Goal: Task Accomplishment & Management: Use online tool/utility

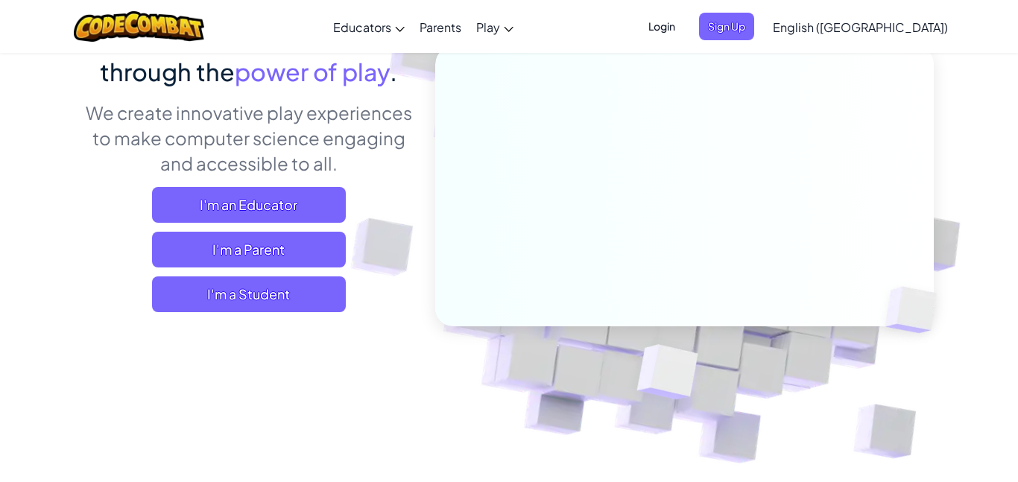
scroll to position [176, 0]
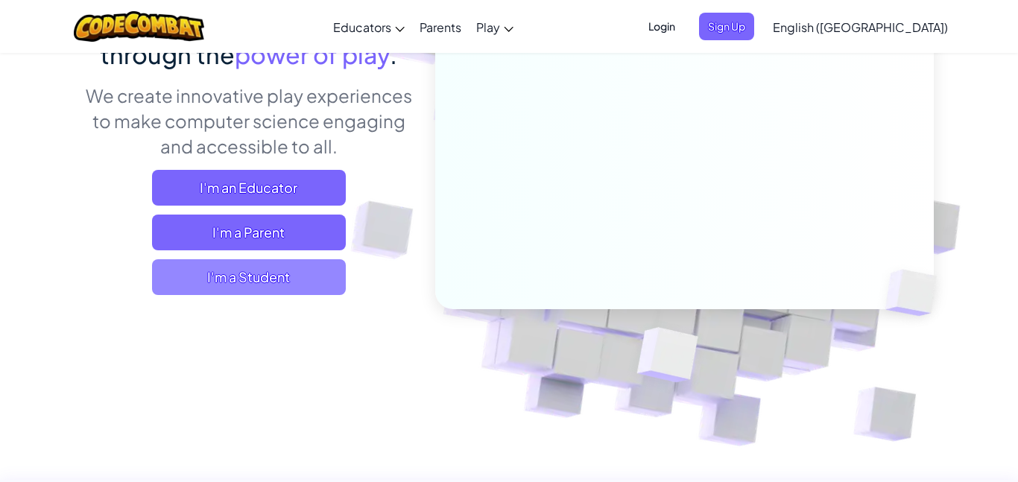
click at [186, 266] on span "I'm a Student" at bounding box center [249, 277] width 194 height 36
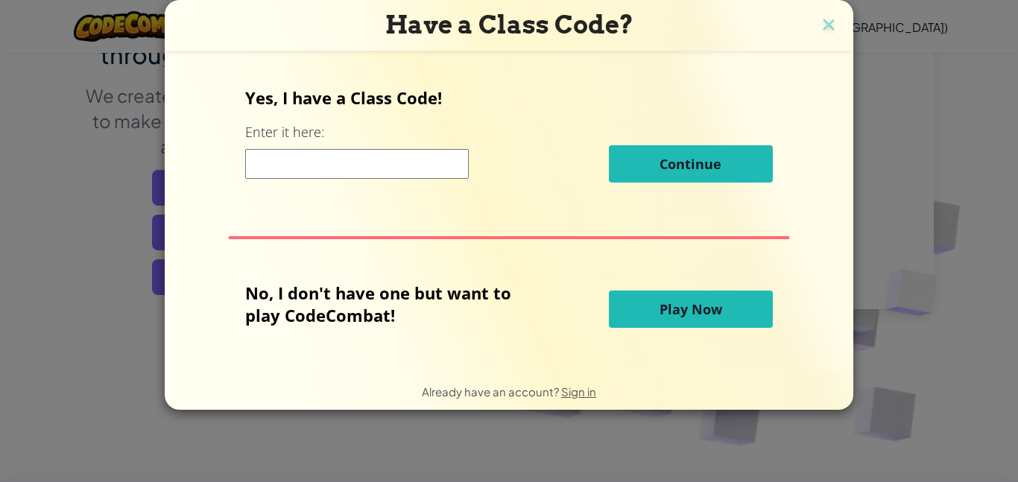
click at [731, 311] on button "Play Now" at bounding box center [691, 309] width 164 height 37
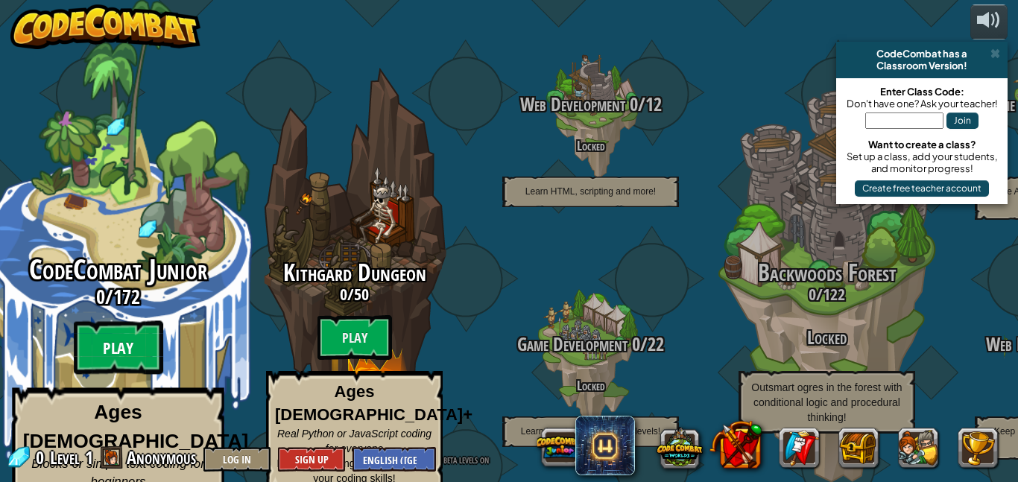
click at [106, 331] on btn "Play" at bounding box center [118, 348] width 89 height 54
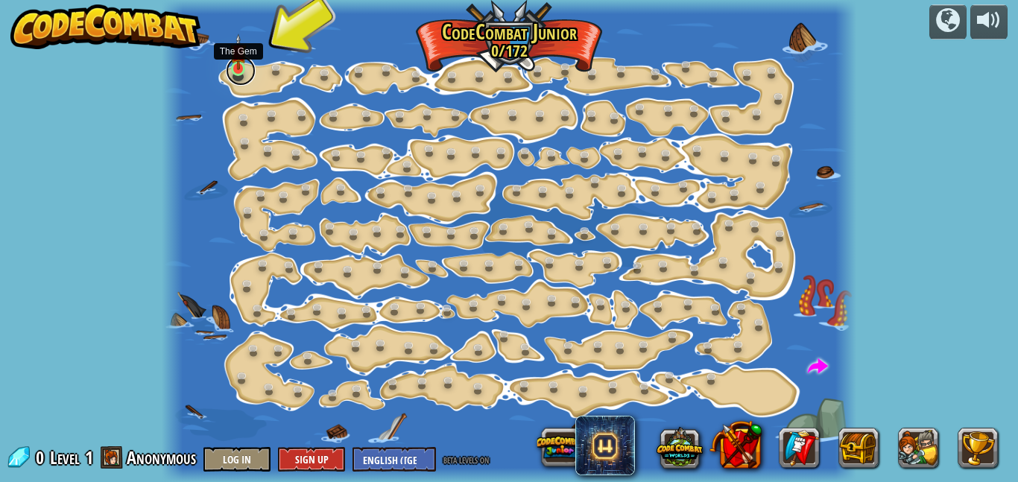
click at [239, 74] on link at bounding box center [241, 71] width 30 height 30
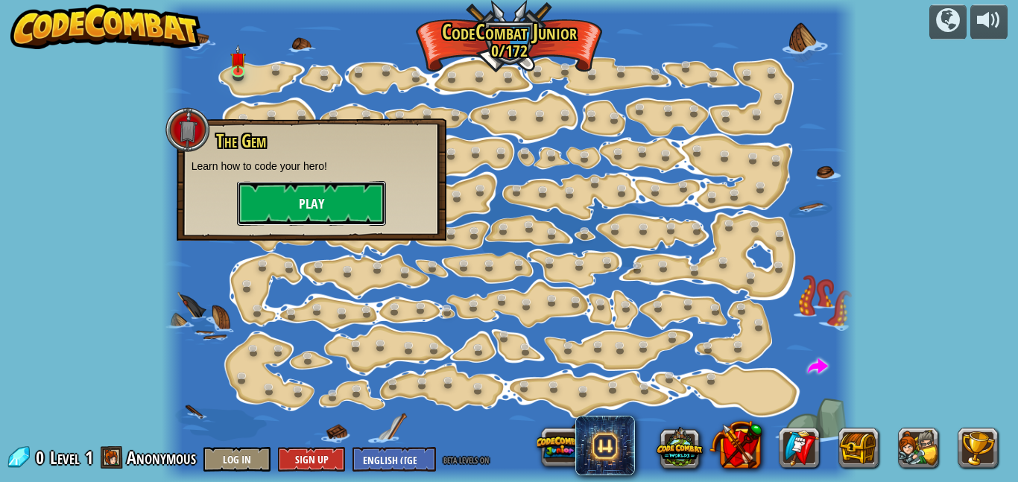
click at [321, 198] on button "Play" at bounding box center [311, 203] width 149 height 45
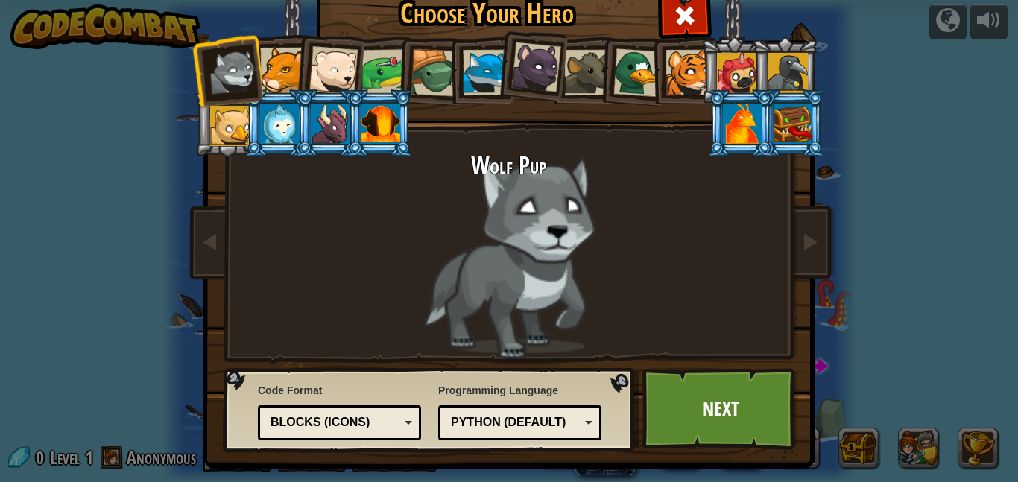
click at [307, 73] on li at bounding box center [328, 67] width 73 height 73
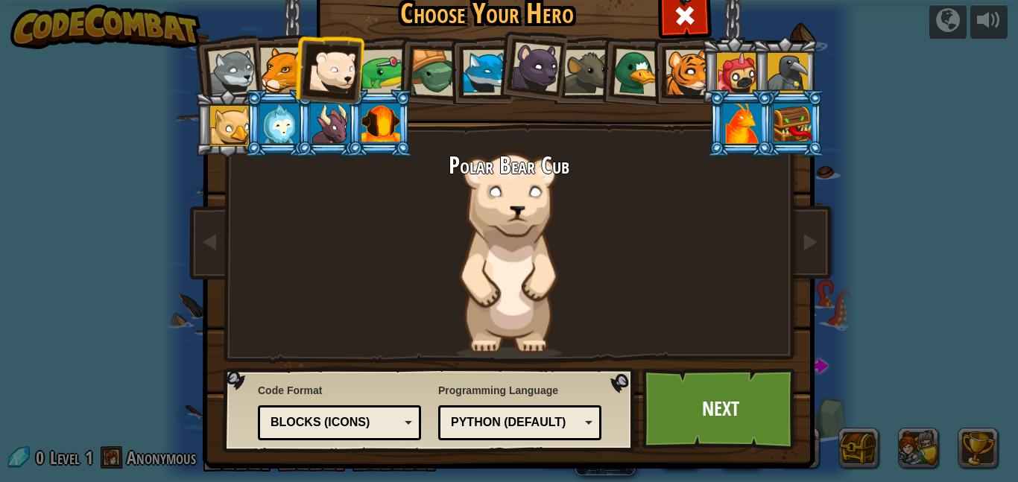
click at [289, 74] on div at bounding box center [282, 70] width 45 height 45
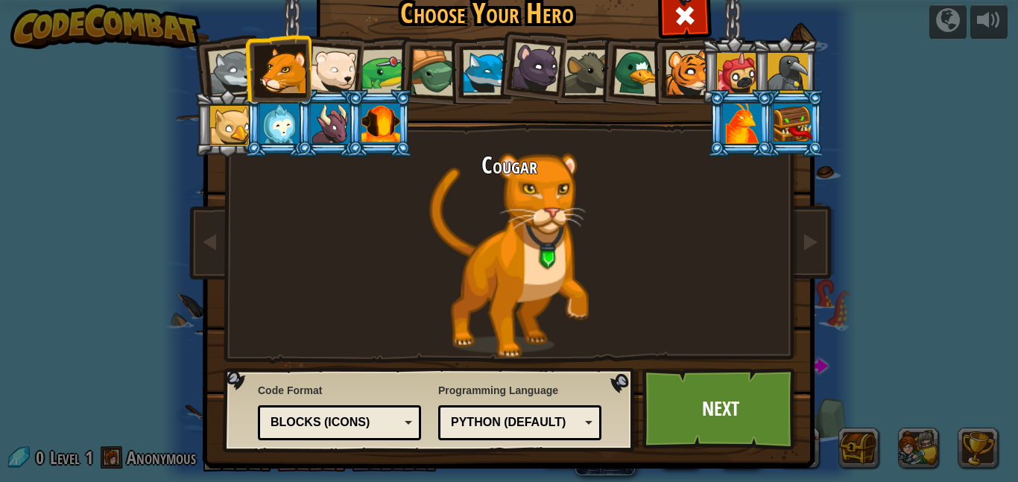
click at [526, 65] on div at bounding box center [536, 67] width 50 height 50
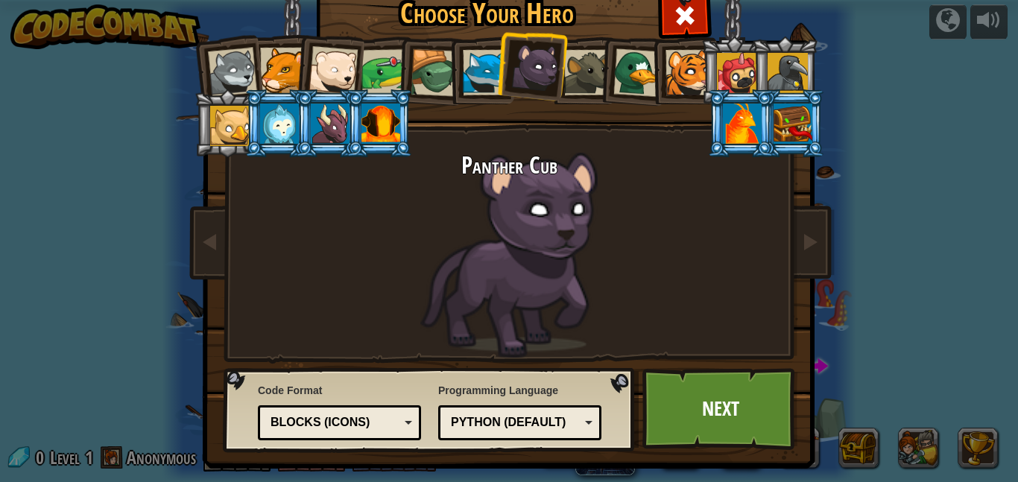
click at [686, 72] on div at bounding box center [688, 72] width 45 height 45
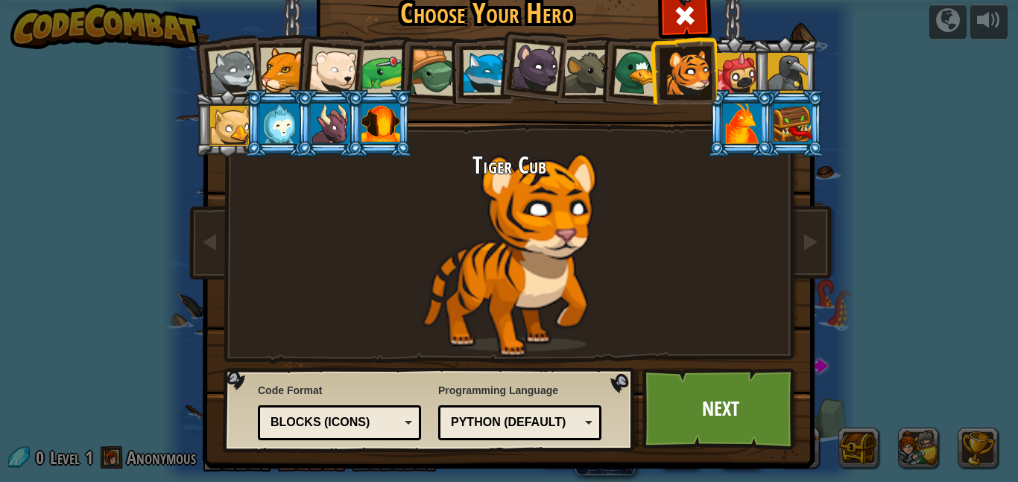
click at [541, 78] on div at bounding box center [536, 67] width 50 height 50
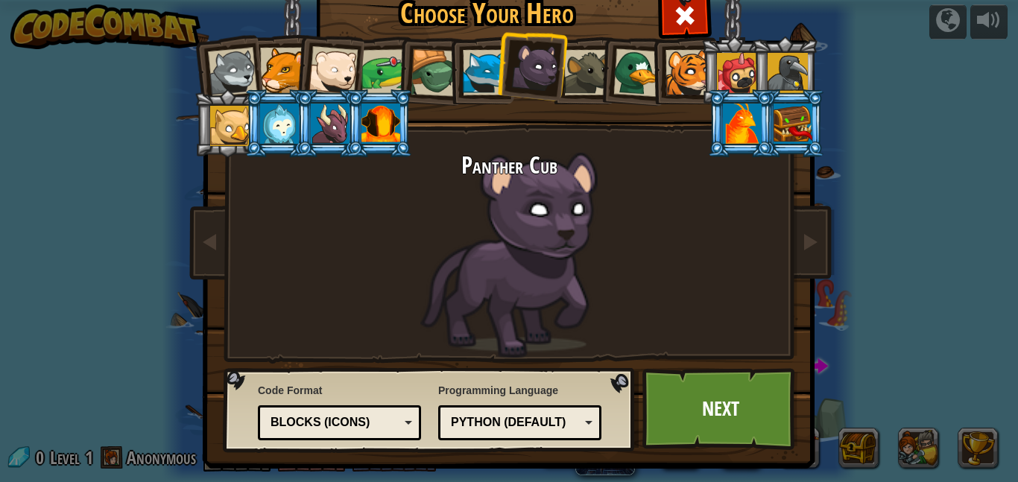
click at [389, 130] on div at bounding box center [381, 124] width 39 height 40
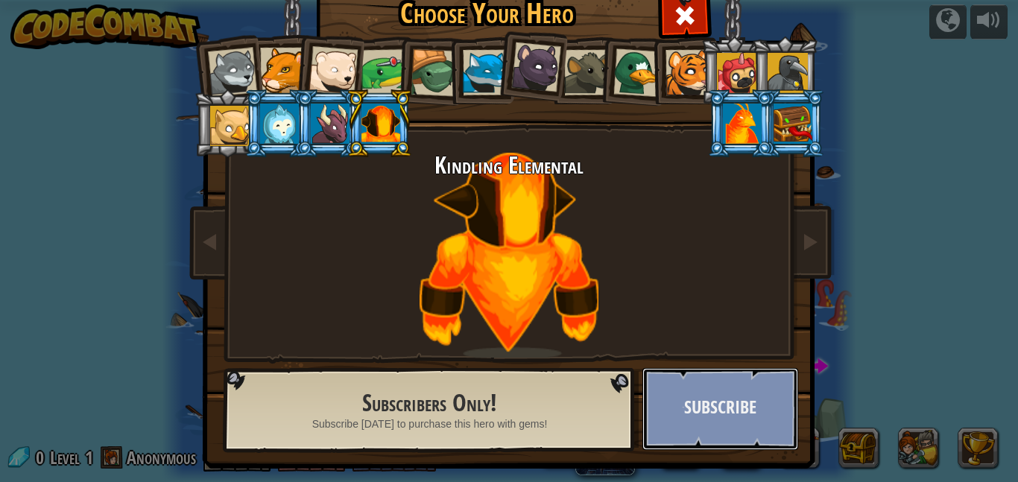
drag, startPoint x: 761, startPoint y: 379, endPoint x: 743, endPoint y: 397, distance: 24.8
click at [743, 397] on button "Subscribe" at bounding box center [721, 409] width 156 height 82
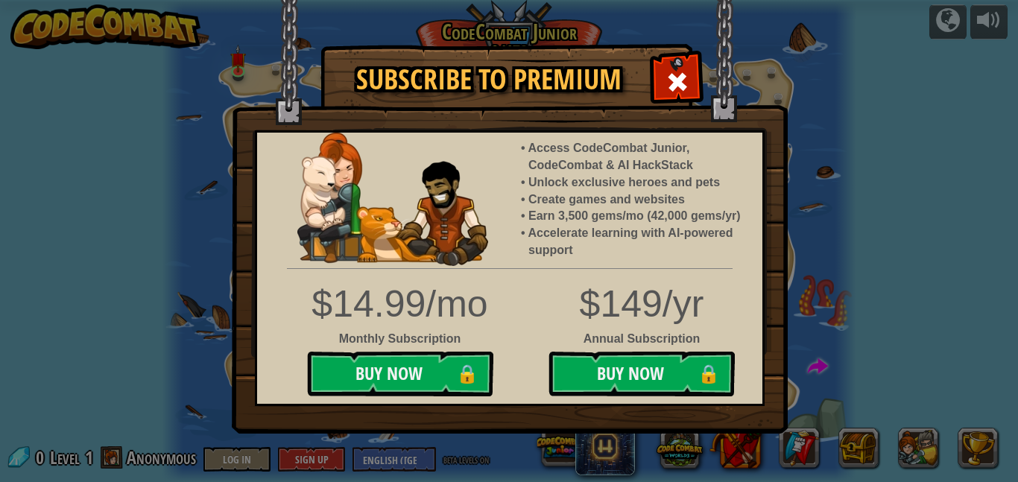
click at [743, 397] on div "$14.99/mo Monthly Subscription Buy Now 🔒 $149/yr Annual Subscription Buy Now 🔒" at bounding box center [510, 341] width 528 height 126
click at [668, 79] on span at bounding box center [678, 82] width 24 height 24
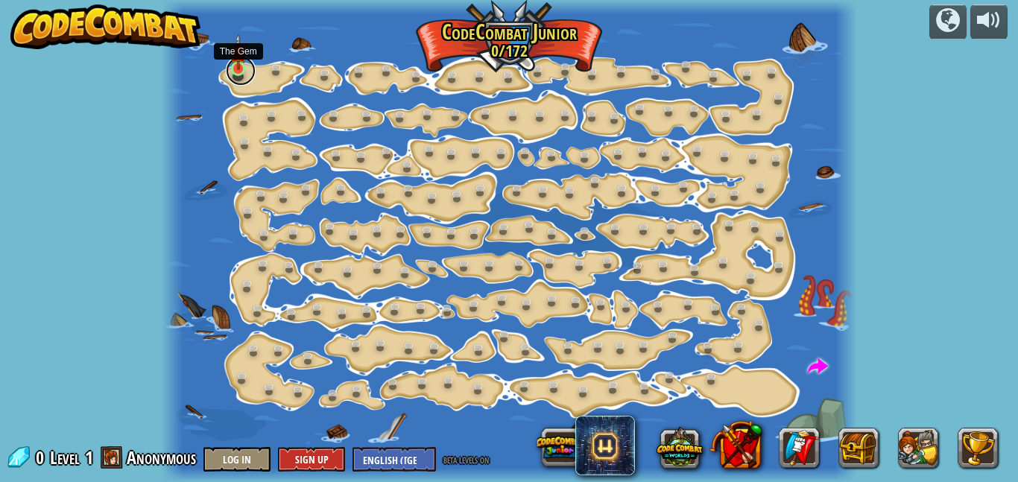
click at [246, 70] on link at bounding box center [241, 71] width 30 height 30
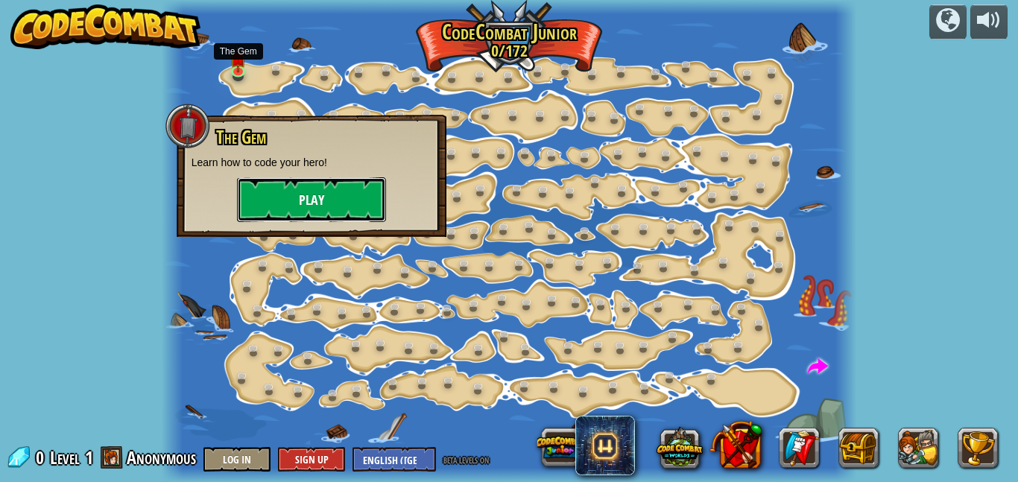
click at [356, 217] on button "Play" at bounding box center [311, 199] width 149 height 45
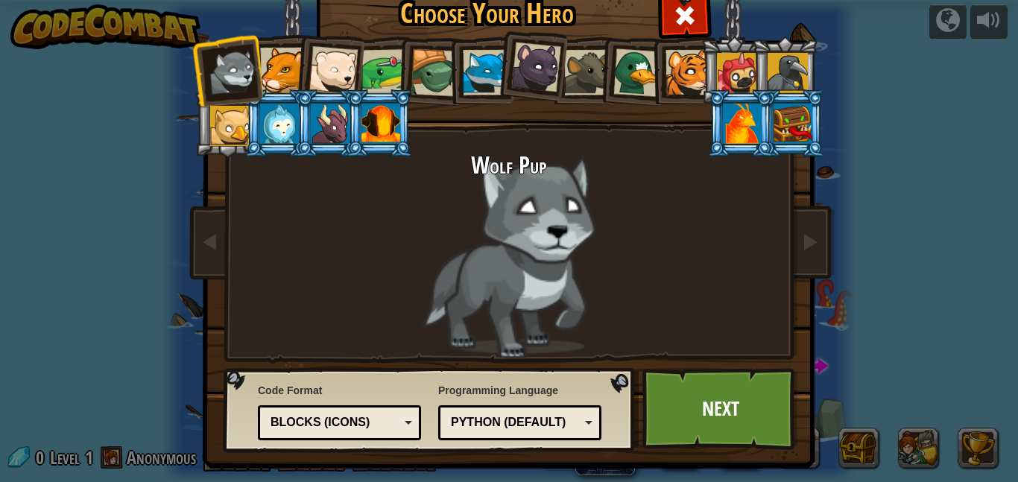
click at [501, 83] on li at bounding box center [531, 65] width 74 height 75
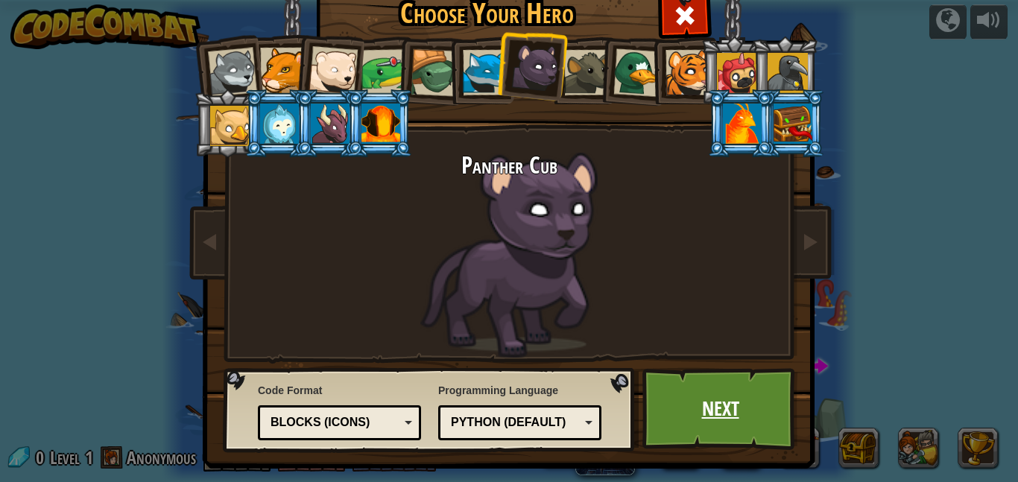
click at [669, 391] on link "Next" at bounding box center [721, 409] width 156 height 82
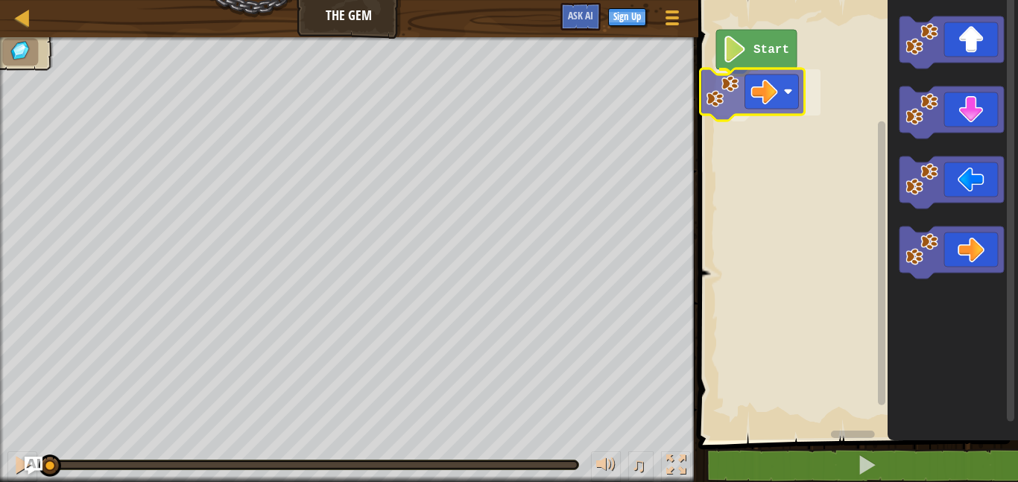
click at [758, 97] on div "Start" at bounding box center [856, 217] width 324 height 448
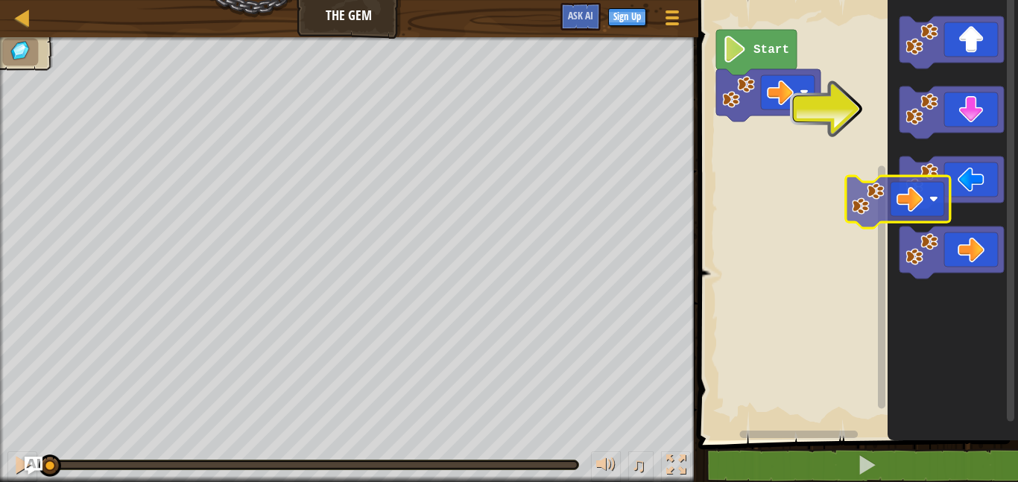
click at [876, 213] on div "Start" at bounding box center [856, 217] width 324 height 448
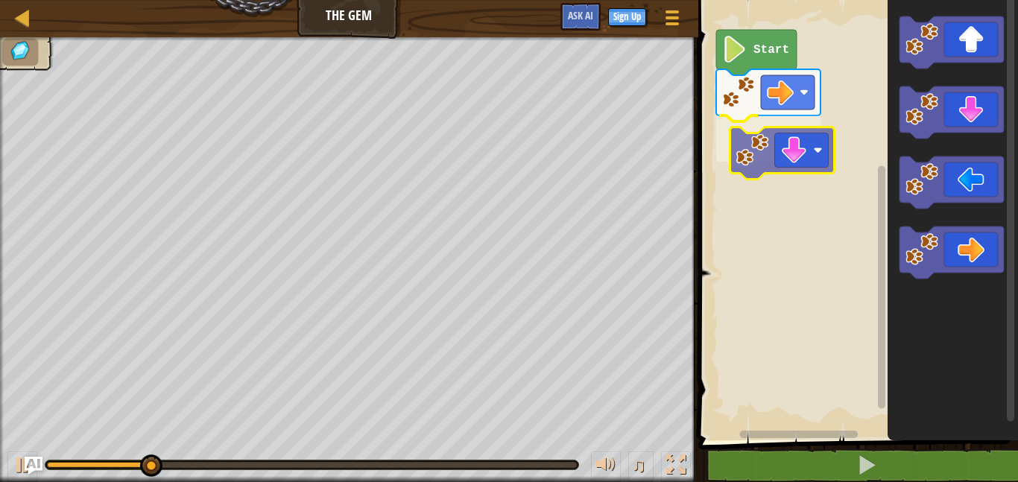
click at [782, 164] on div "Start" at bounding box center [856, 217] width 324 height 448
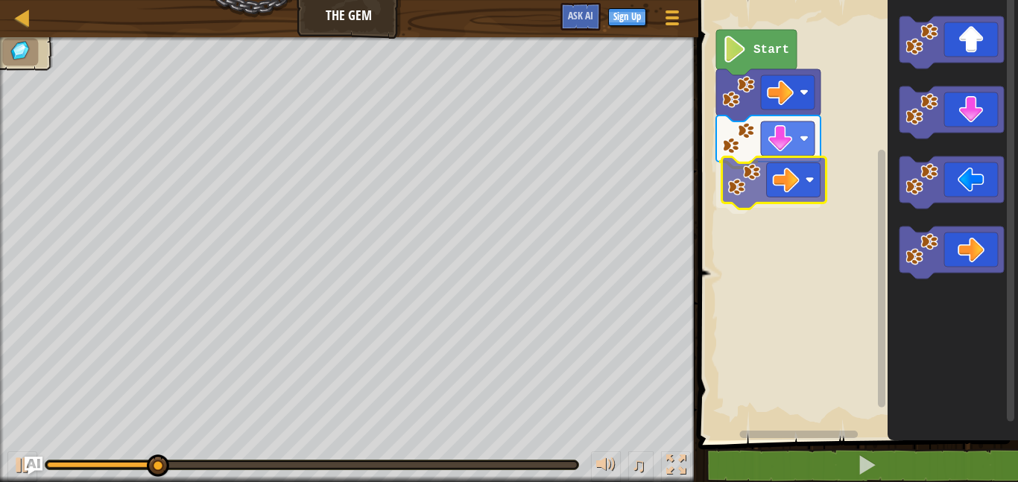
click at [748, 180] on div "Start" at bounding box center [856, 217] width 324 height 448
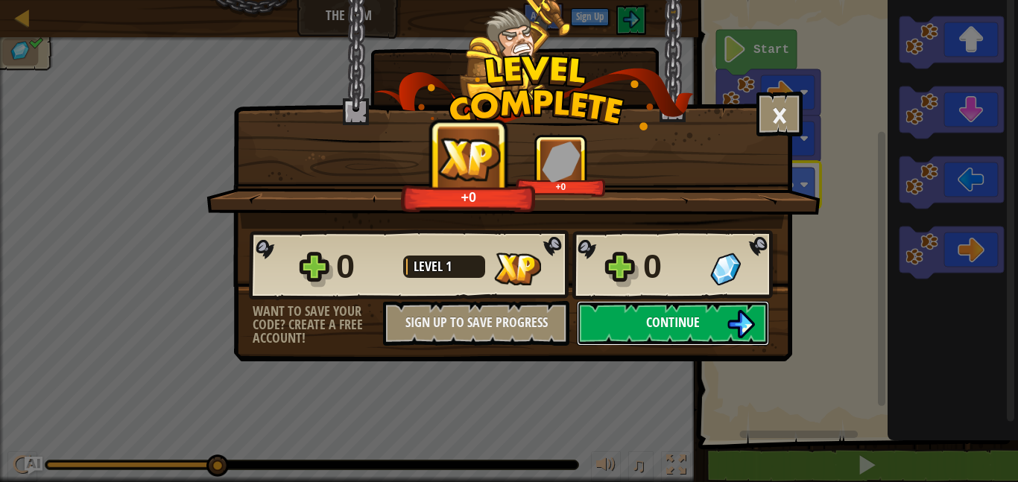
click at [656, 318] on span "Continue" at bounding box center [673, 322] width 54 height 19
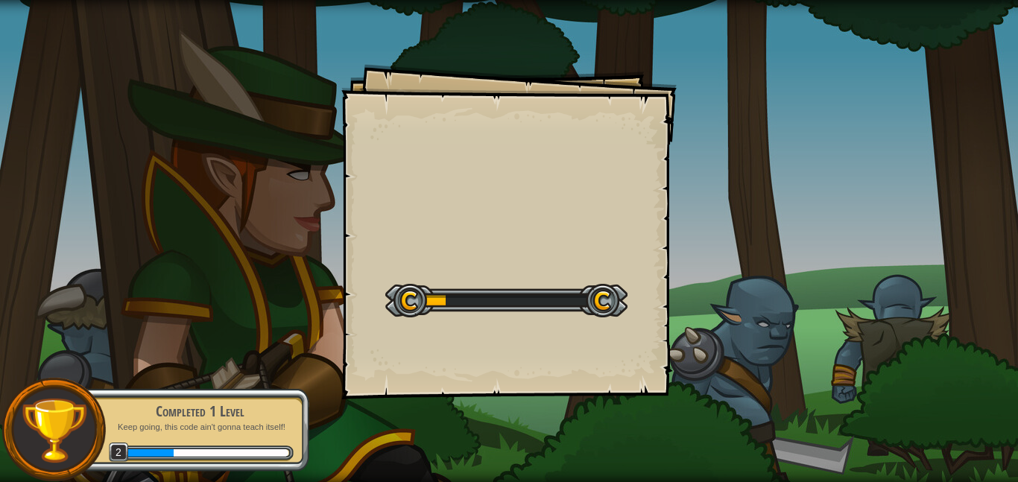
click at [608, 305] on div at bounding box center [506, 301] width 242 height 34
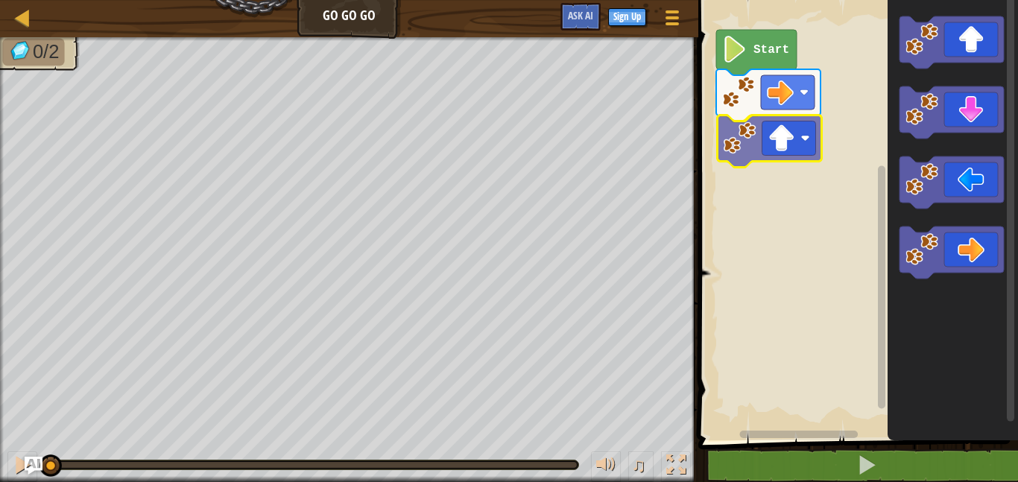
click at [777, 150] on div "Start" at bounding box center [856, 217] width 324 height 448
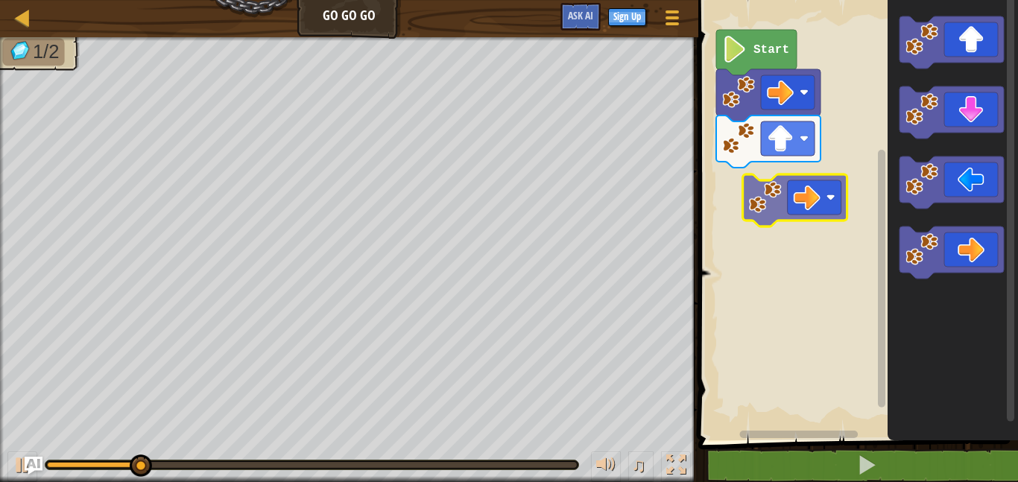
click at [768, 202] on div "Start" at bounding box center [856, 217] width 324 height 448
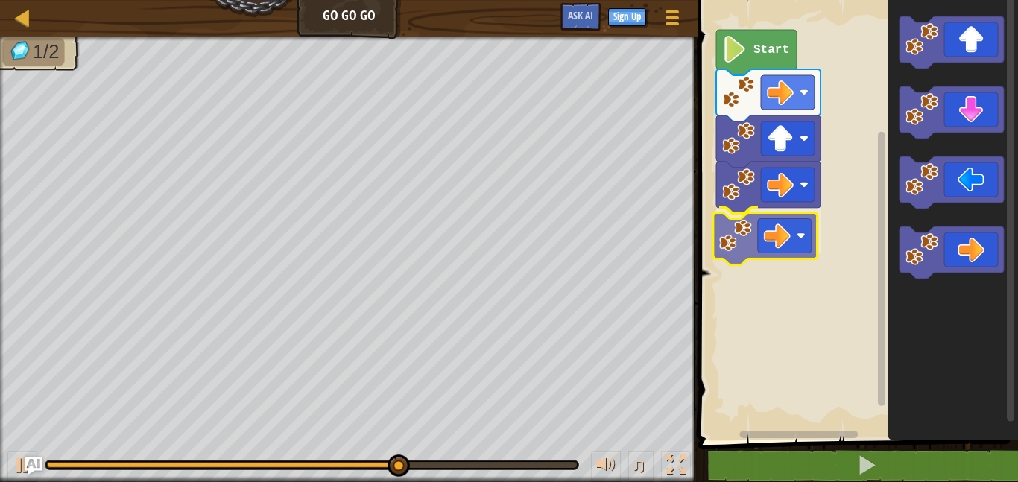
click at [754, 232] on div "Start" at bounding box center [856, 217] width 324 height 448
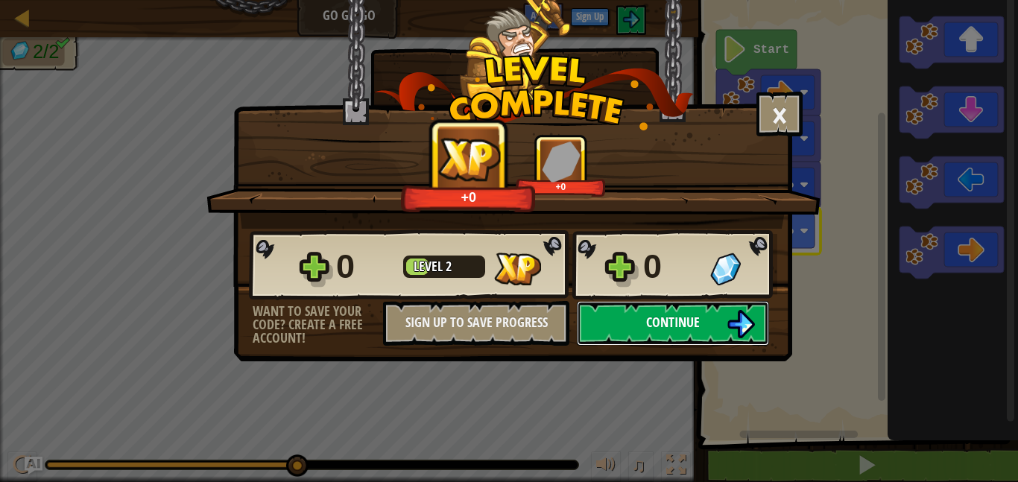
click at [713, 323] on button "Continue" at bounding box center [673, 323] width 192 height 45
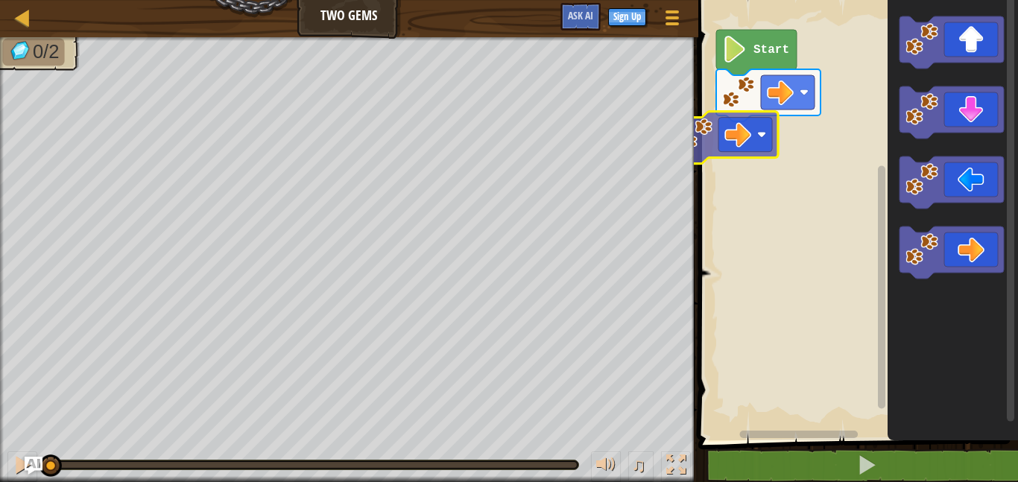
click at [761, 127] on div "Start" at bounding box center [856, 217] width 324 height 448
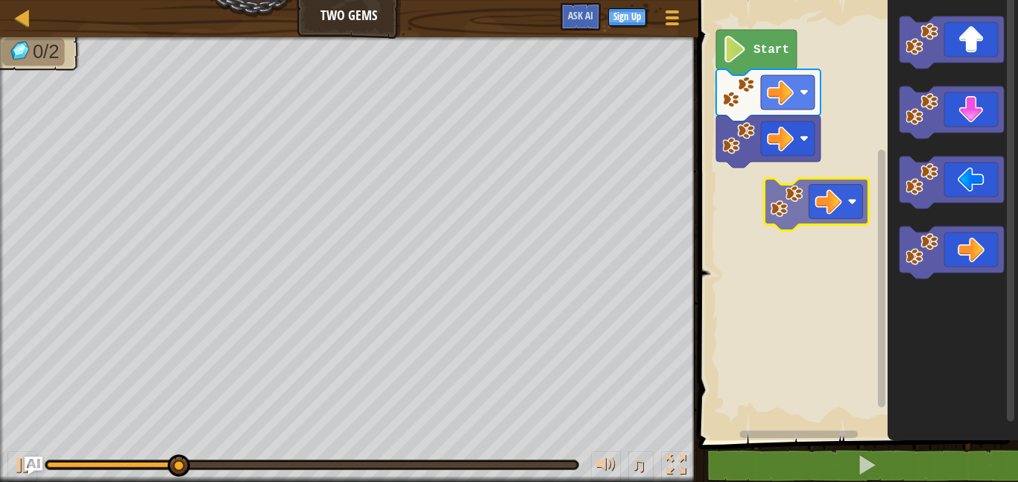
click at [837, 191] on div "Start" at bounding box center [856, 217] width 324 height 448
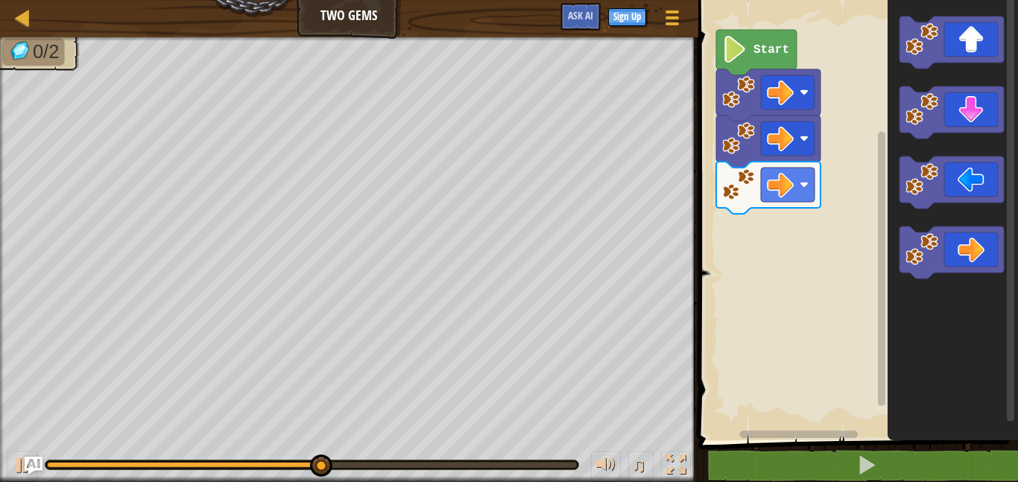
click at [943, 70] on icon "Blockly Workspace" at bounding box center [953, 217] width 130 height 448
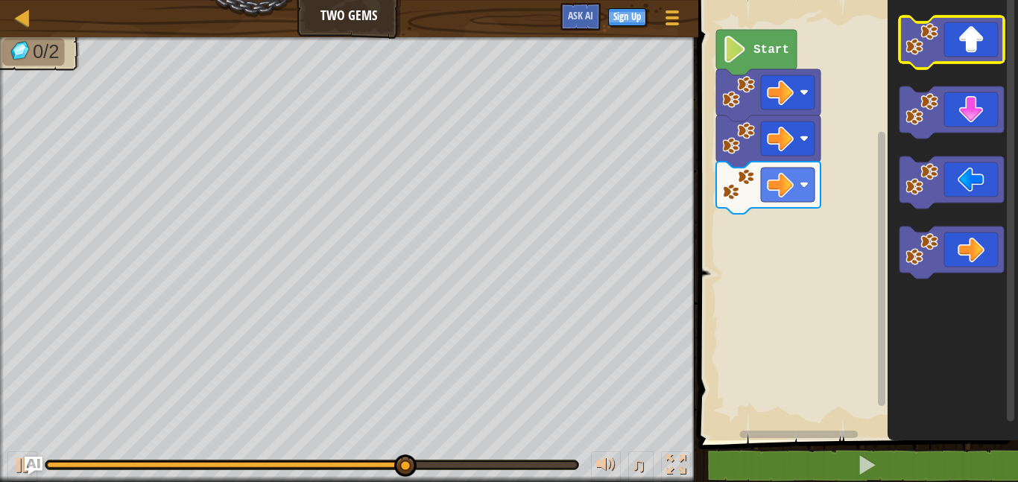
click at [856, 129] on div "Start" at bounding box center [856, 217] width 324 height 448
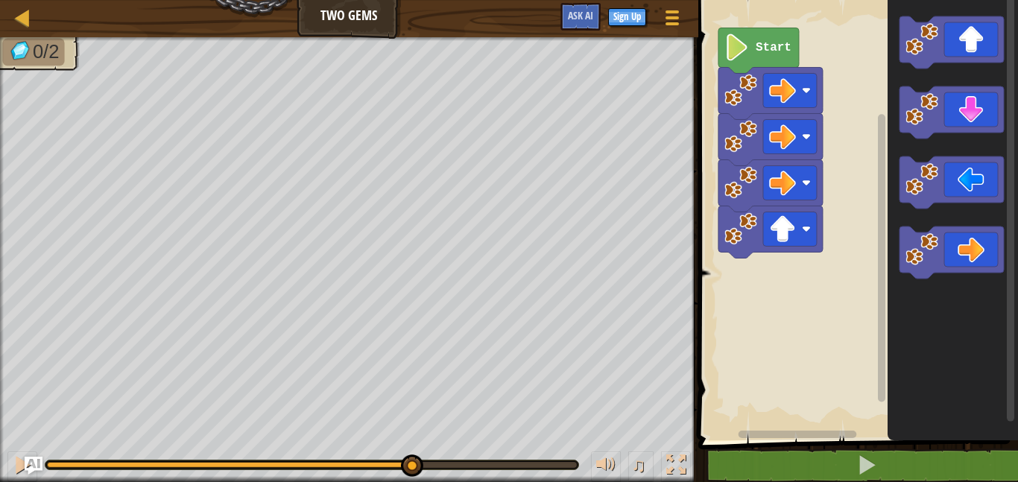
click at [856, 129] on rect "Blockly Workspace" at bounding box center [856, 217] width 324 height 448
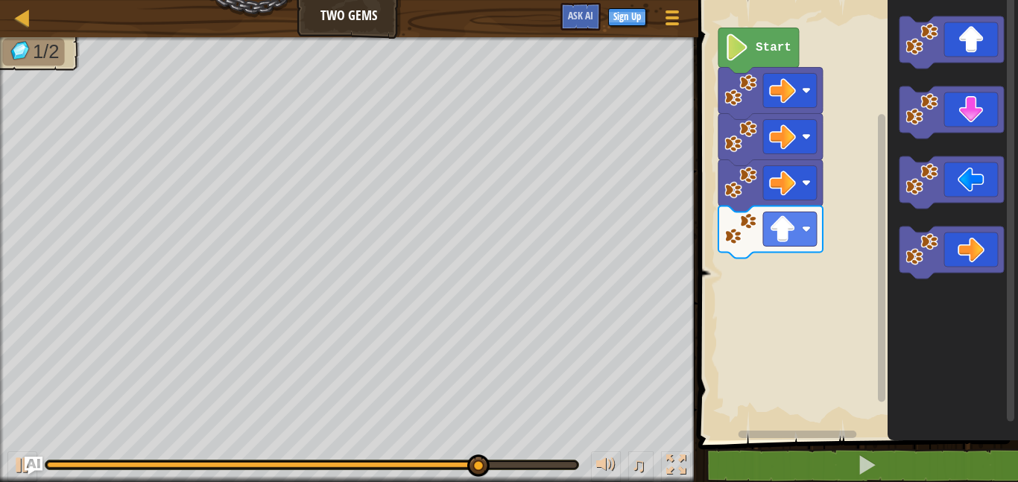
click at [748, 60] on image "Blockly Workspace" at bounding box center [737, 47] width 25 height 27
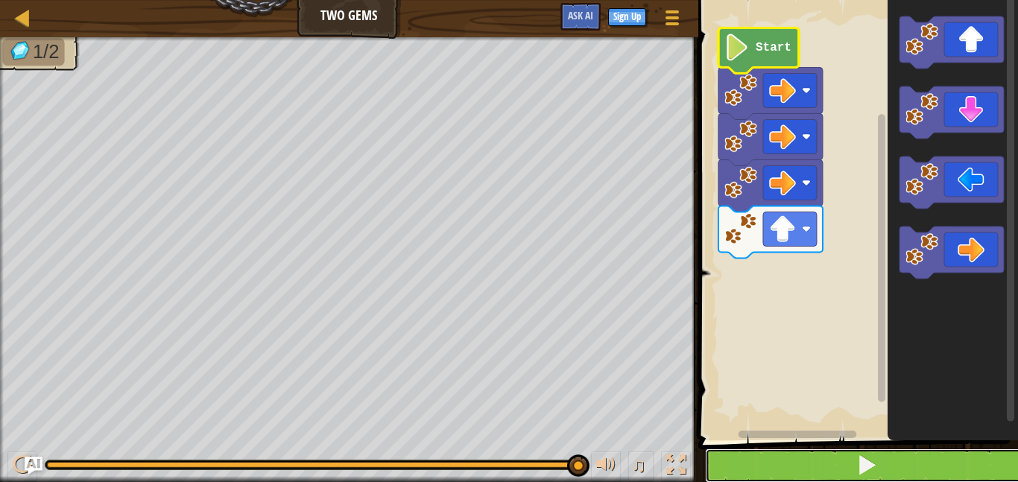
click at [804, 474] on button at bounding box center [867, 466] width 324 height 34
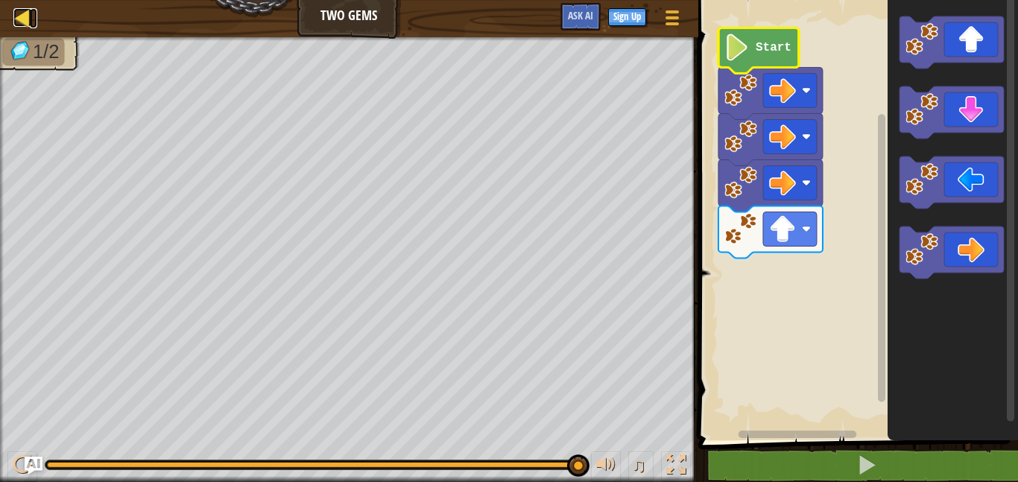
click at [22, 27] on div at bounding box center [22, 17] width 19 height 19
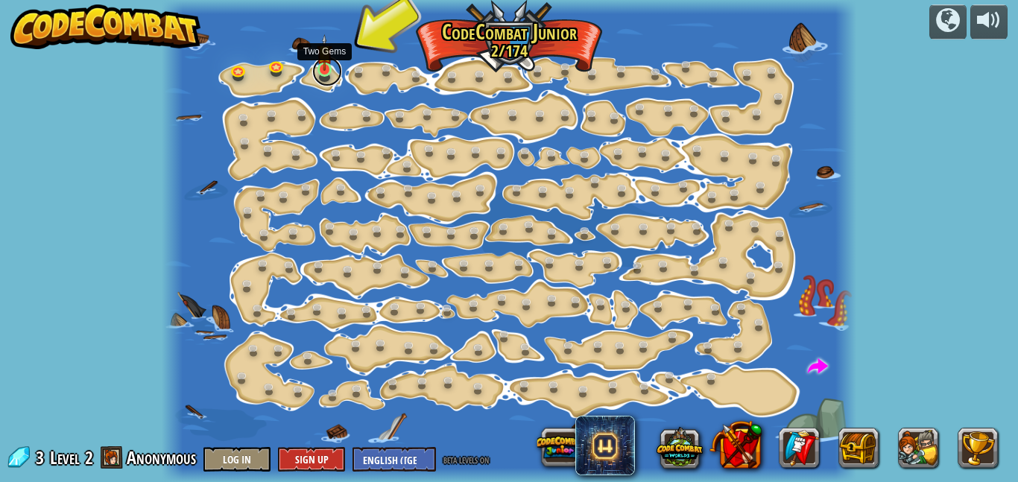
click at [322, 76] on link at bounding box center [327, 72] width 30 height 30
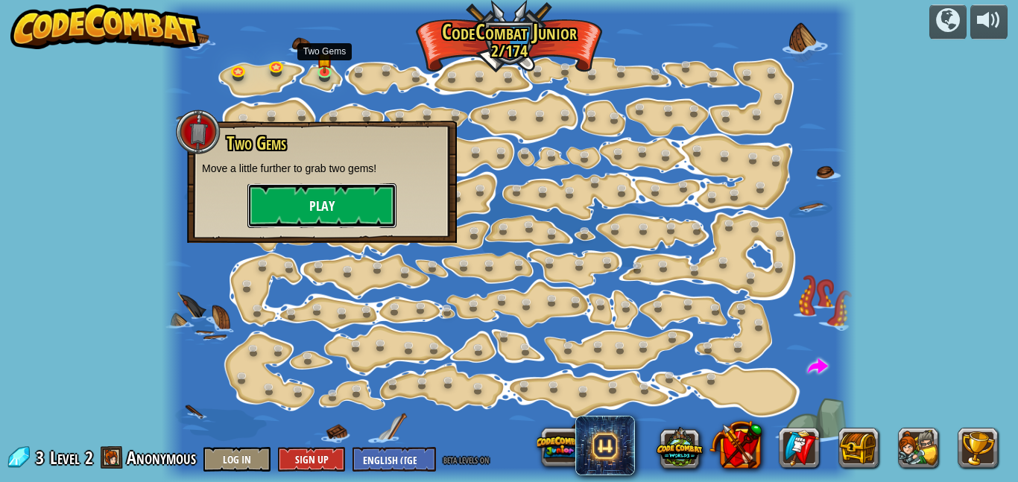
click at [385, 203] on button "Play" at bounding box center [321, 205] width 149 height 45
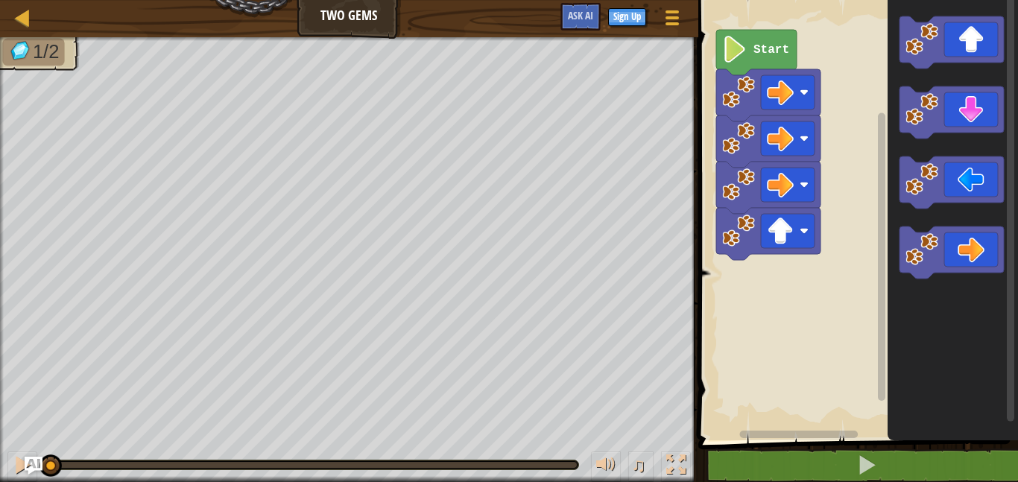
click at [739, 63] on icon "Blockly Workspace" at bounding box center [756, 52] width 81 height 45
click at [739, 64] on icon "Blockly Workspace" at bounding box center [756, 52] width 81 height 45
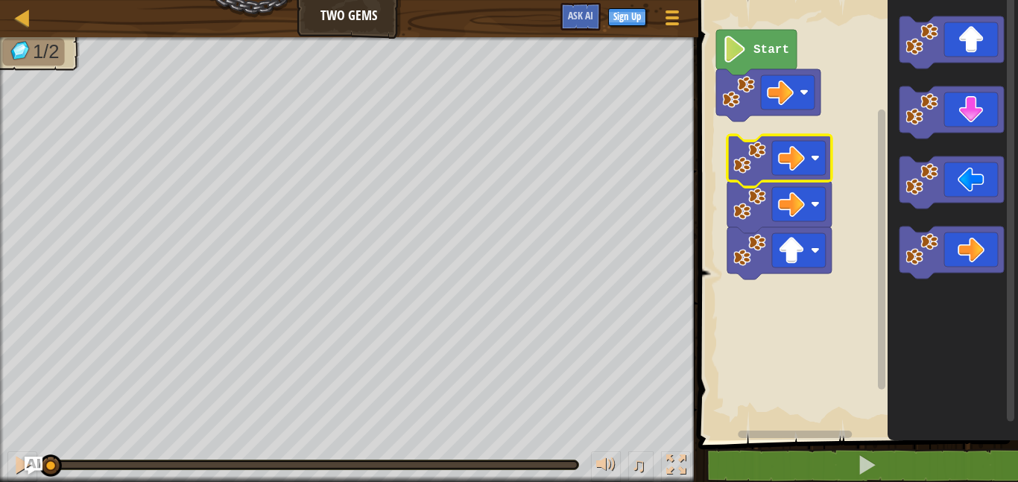
click at [782, 164] on image "Blockly Workspace" at bounding box center [790, 158] width 27 height 27
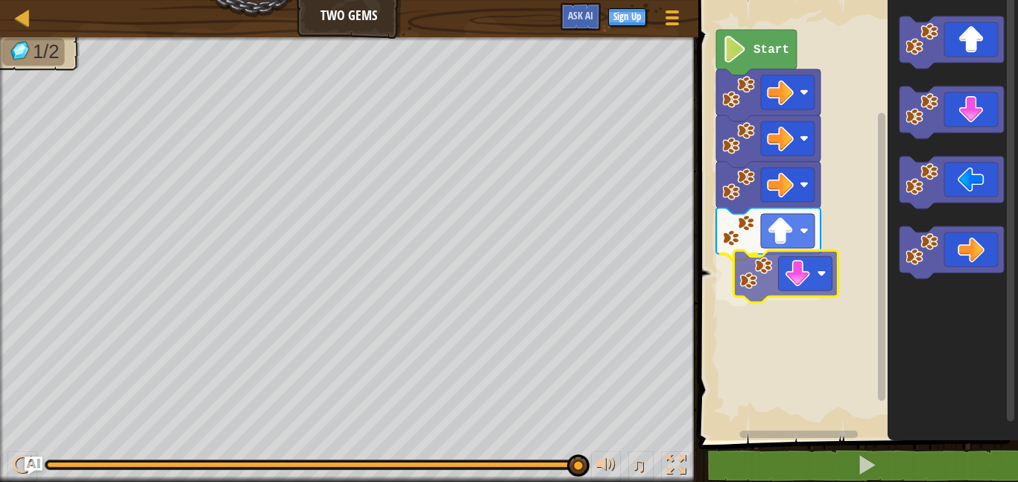
click at [763, 279] on div "Start" at bounding box center [856, 217] width 324 height 448
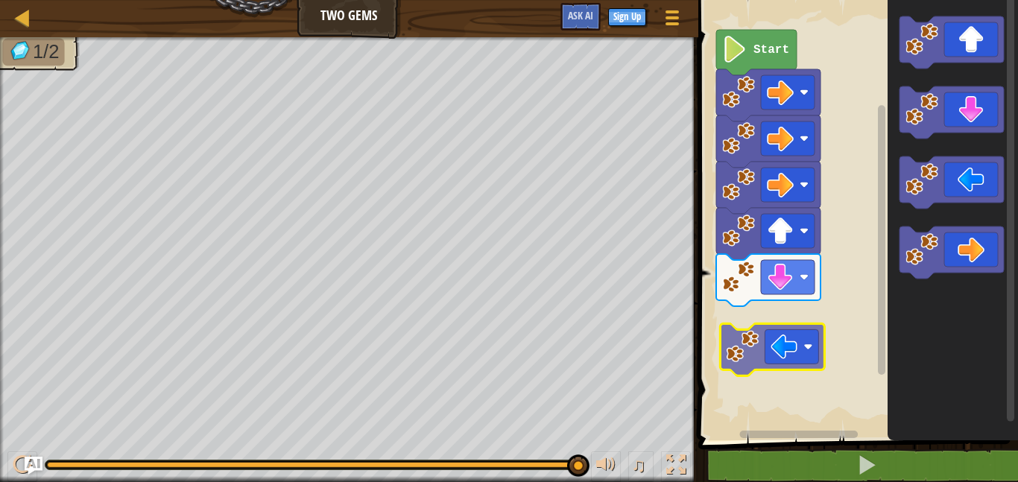
click at [757, 341] on div "Start" at bounding box center [856, 217] width 324 height 448
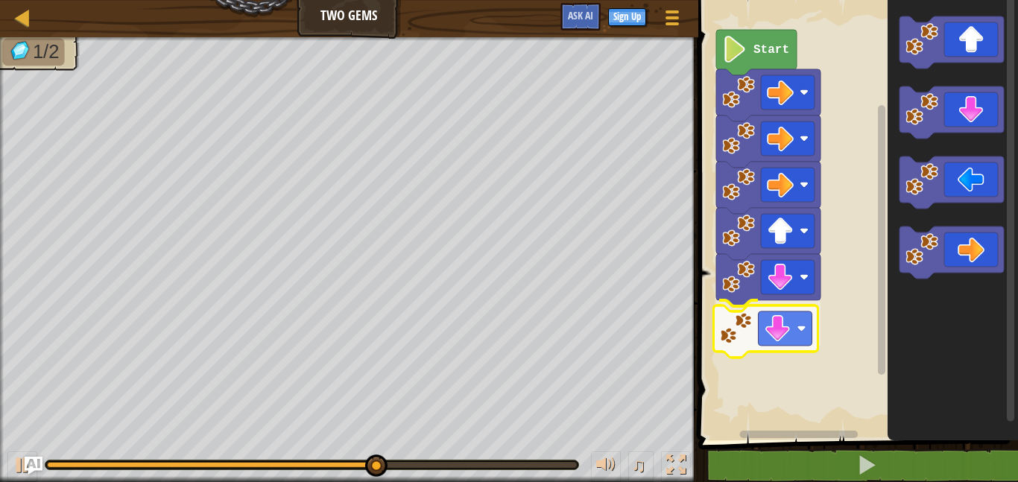
click at [769, 344] on div "Start" at bounding box center [856, 217] width 324 height 448
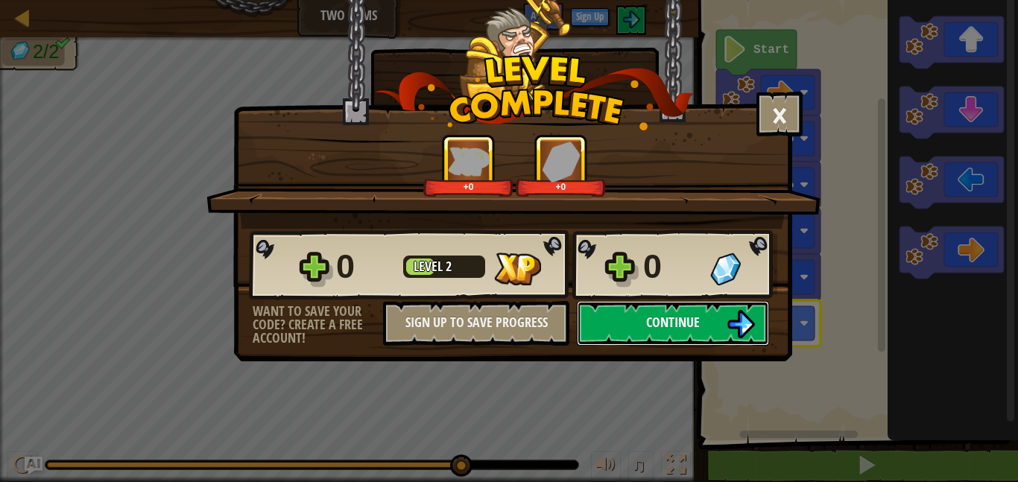
click at [691, 324] on span "Continue" at bounding box center [673, 322] width 54 height 19
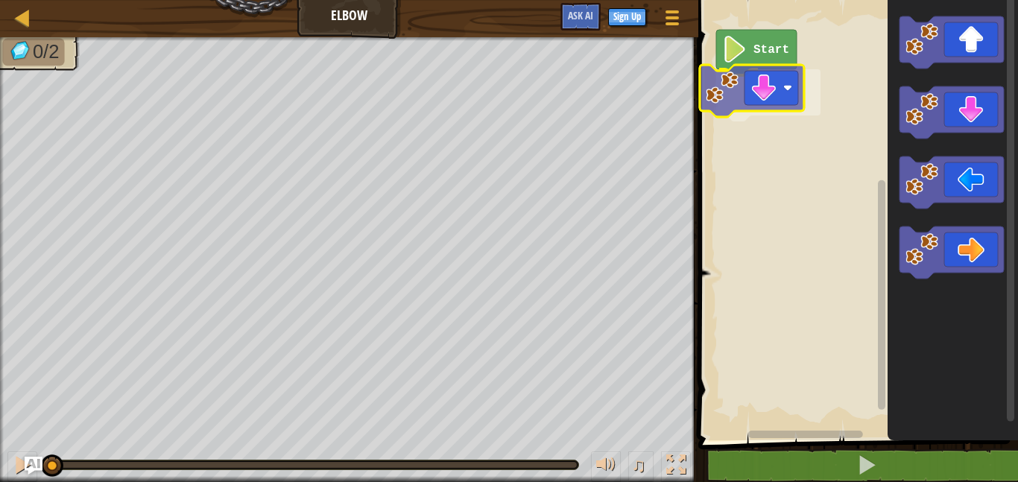
click at [760, 78] on div "Start" at bounding box center [856, 217] width 324 height 448
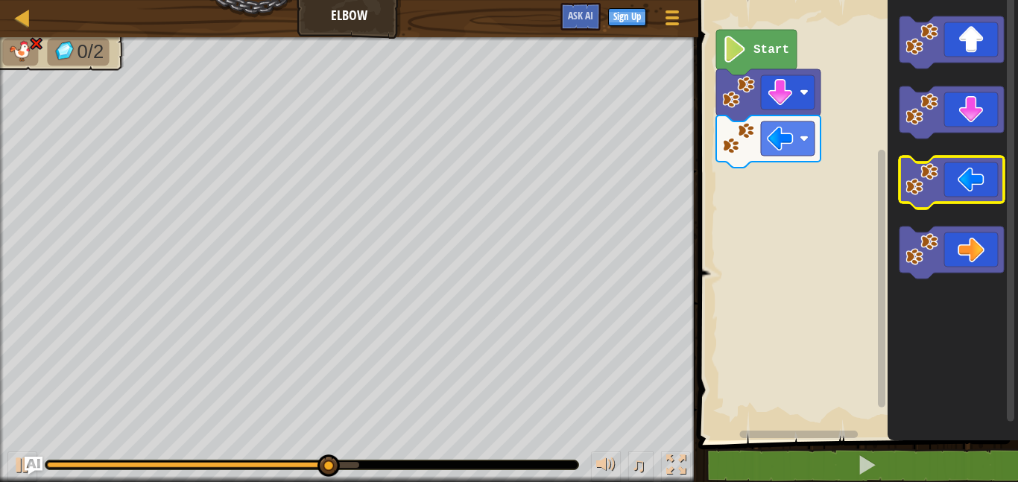
click at [931, 177] on image "Blockly Workspace" at bounding box center [922, 179] width 33 height 33
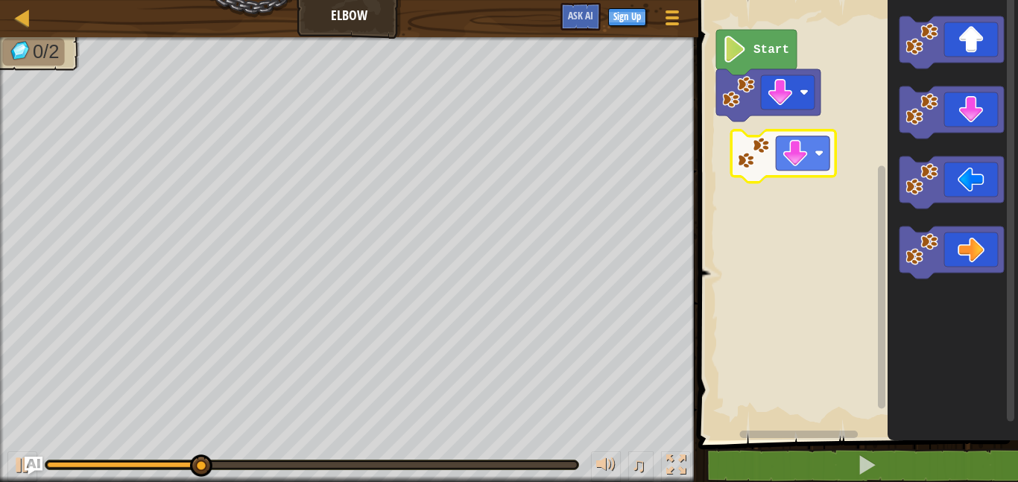
click at [760, 154] on div "Start" at bounding box center [856, 217] width 324 height 448
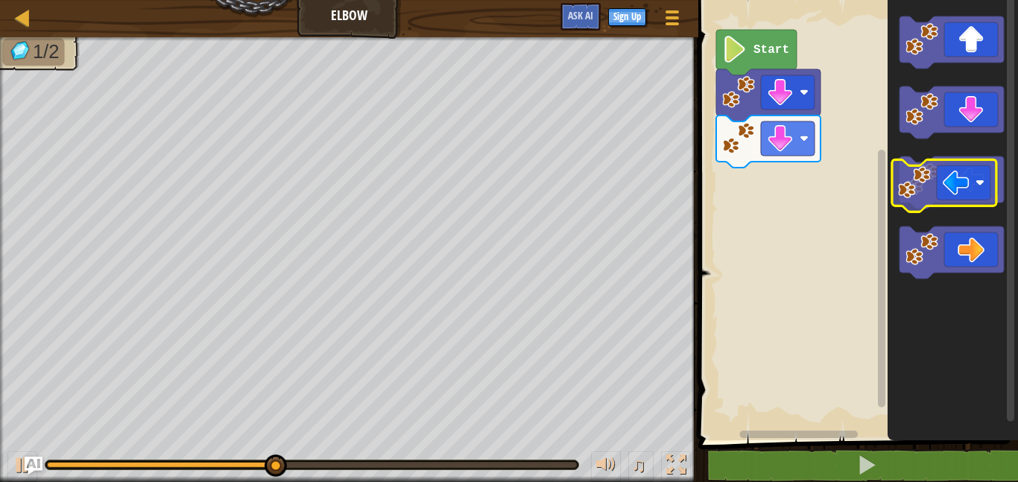
click at [778, 186] on div "Start" at bounding box center [856, 217] width 324 height 448
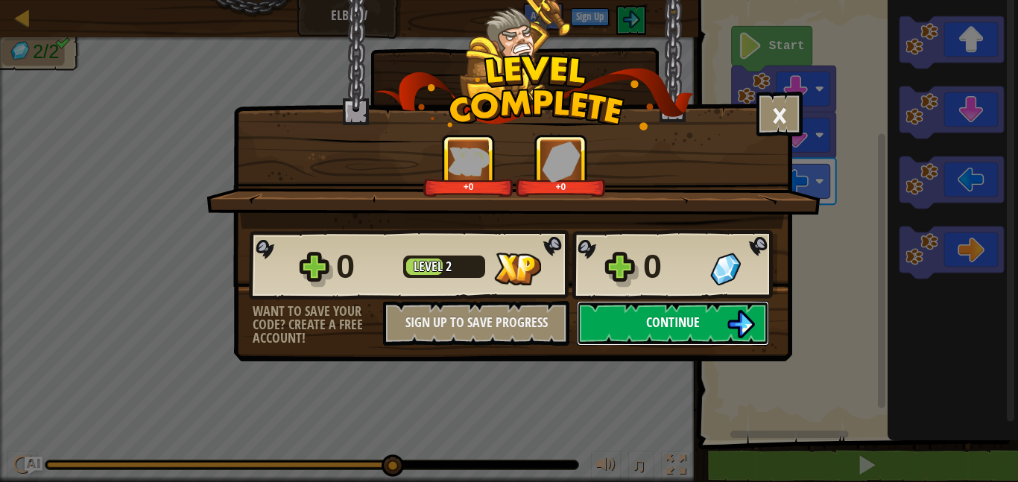
click at [608, 312] on button "Continue" at bounding box center [673, 323] width 192 height 45
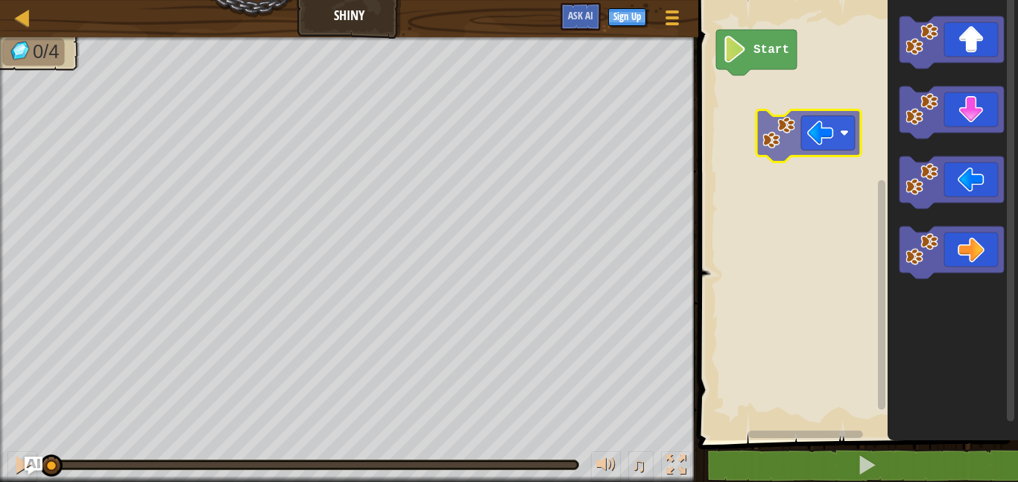
click at [808, 109] on div "Start" at bounding box center [856, 217] width 324 height 448
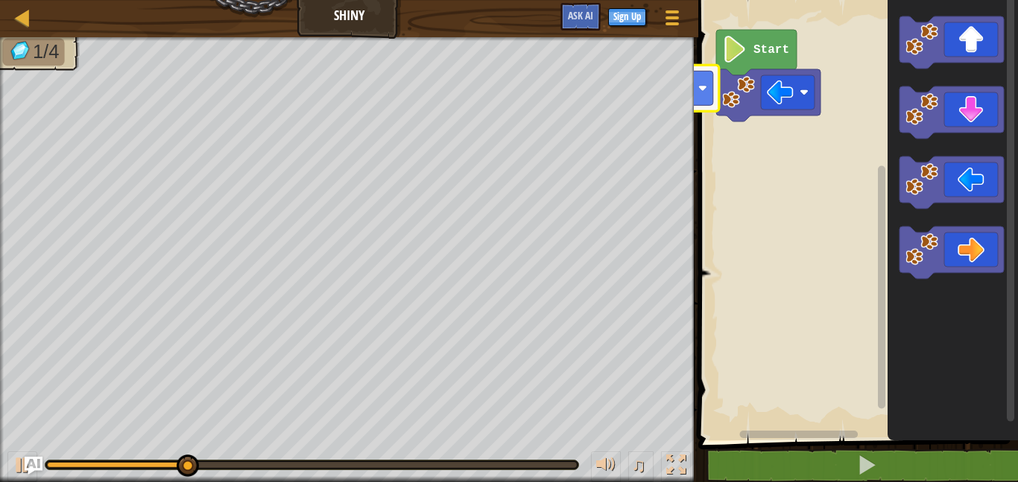
click at [657, 79] on div "Map Shiny Game Menu Sign Up Ask AI 1 הההההההההההההההההההההההההההההההההההההההההה…" at bounding box center [509, 241] width 1018 height 482
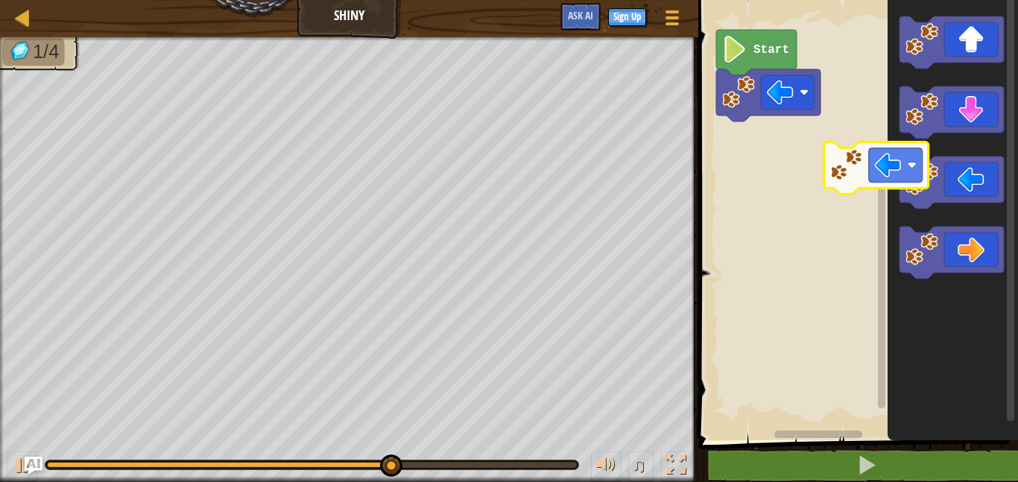
click at [838, 185] on div "Start" at bounding box center [856, 217] width 324 height 448
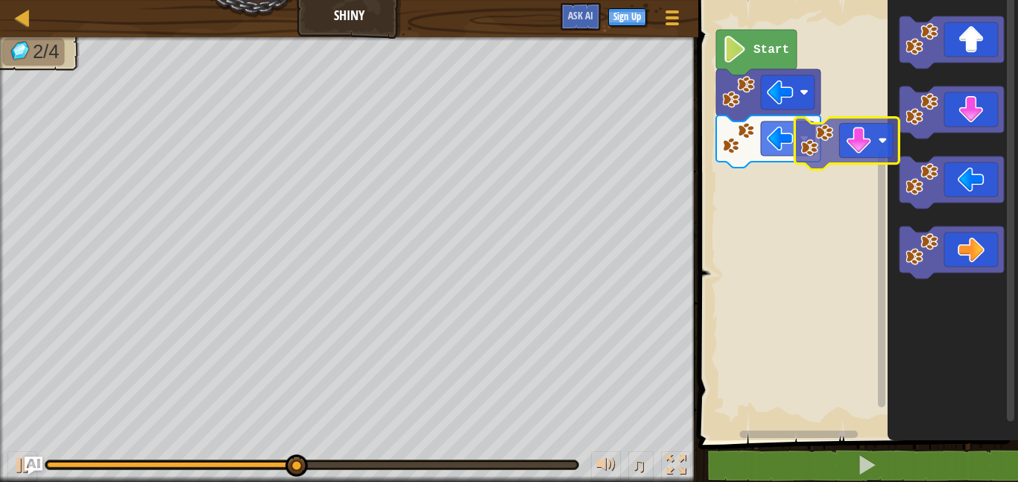
click at [845, 176] on div "Start" at bounding box center [856, 217] width 324 height 448
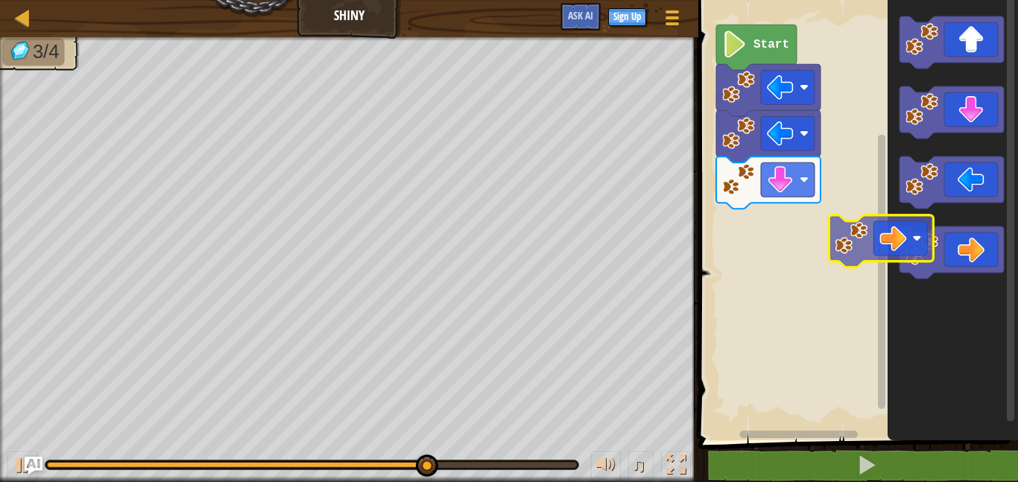
click at [795, 217] on div "Start" at bounding box center [856, 217] width 324 height 448
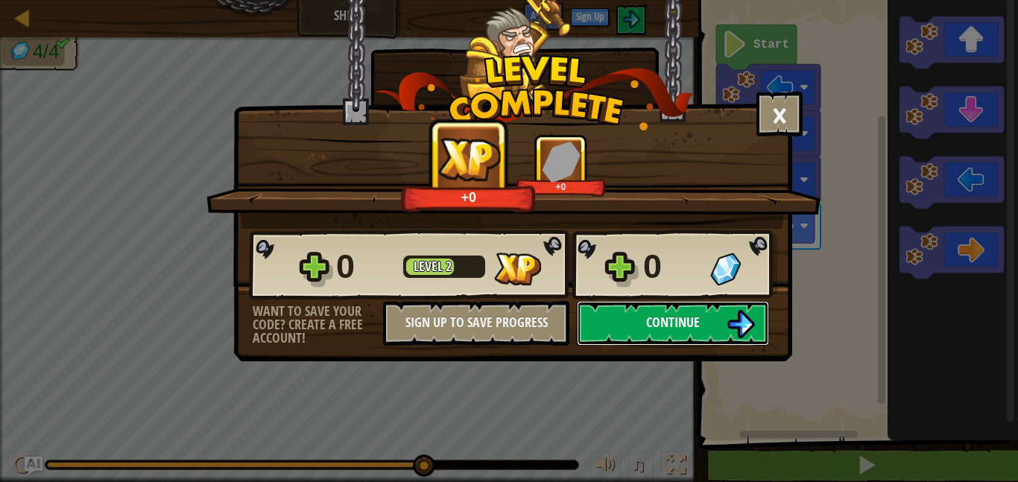
click at [687, 332] on button "Continue" at bounding box center [673, 323] width 192 height 45
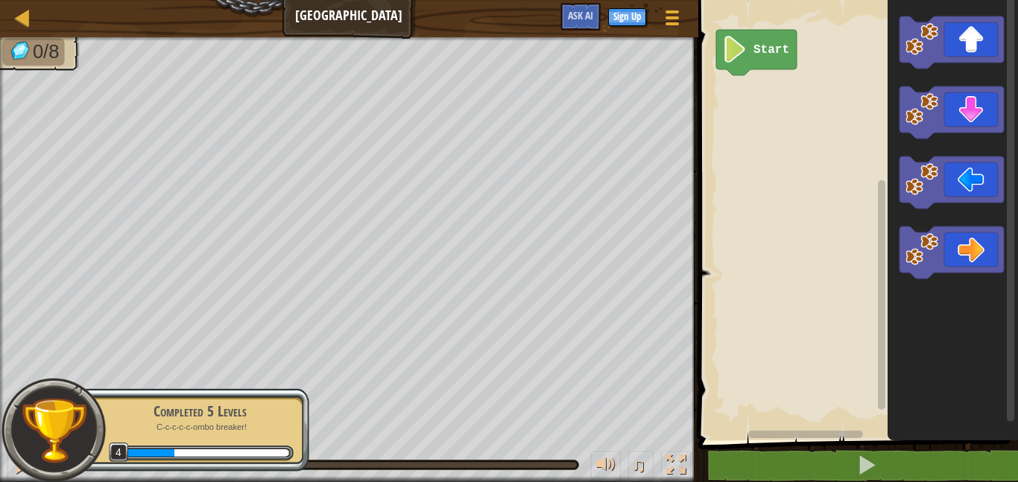
click at [858, 240] on div "Start" at bounding box center [856, 217] width 324 height 448
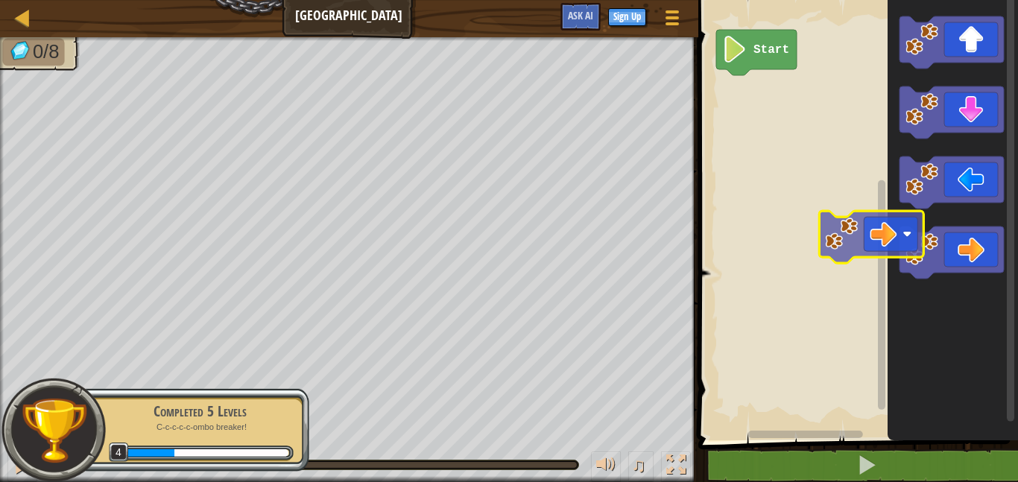
click at [802, 210] on div "Start" at bounding box center [856, 217] width 324 height 448
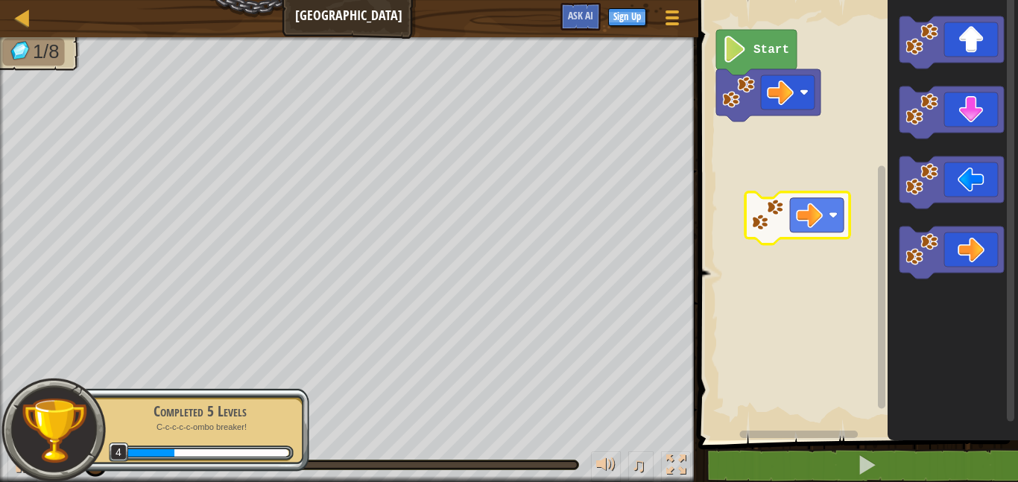
click at [763, 211] on div "Start" at bounding box center [856, 217] width 324 height 448
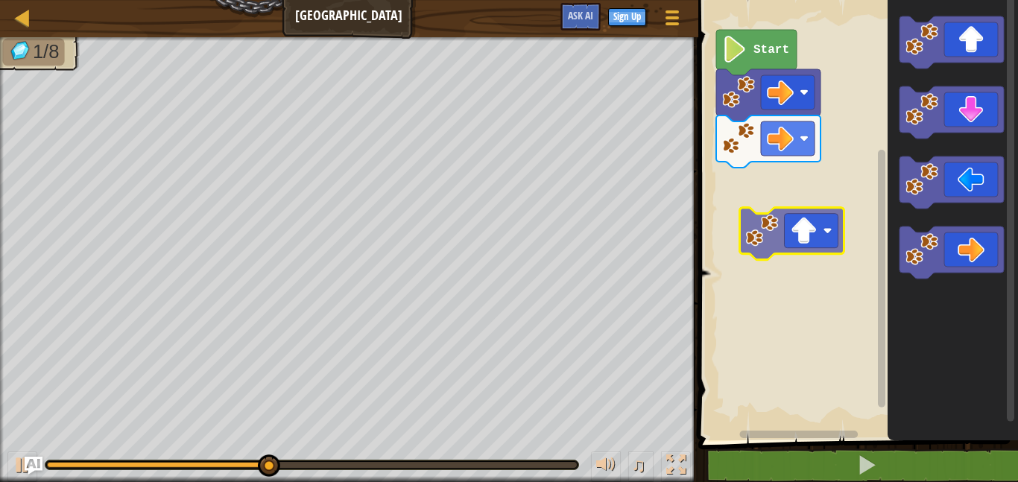
click at [783, 244] on div "Start" at bounding box center [856, 217] width 324 height 448
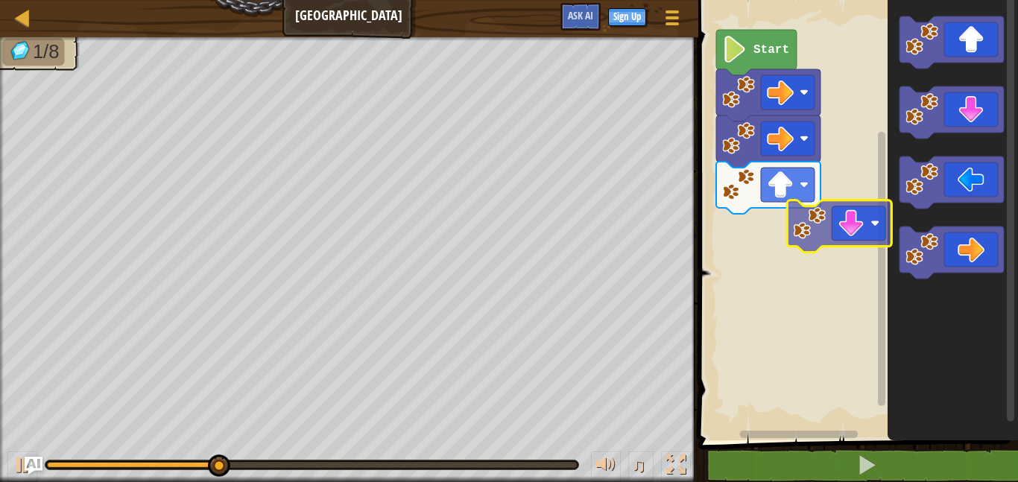
click at [806, 262] on div "Start" at bounding box center [856, 217] width 324 height 448
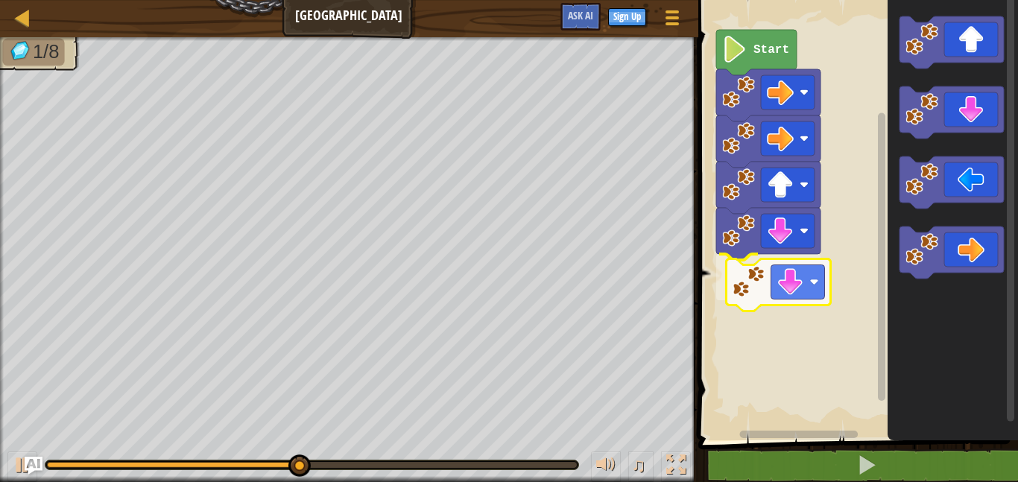
click at [768, 294] on div "Start" at bounding box center [856, 217] width 324 height 448
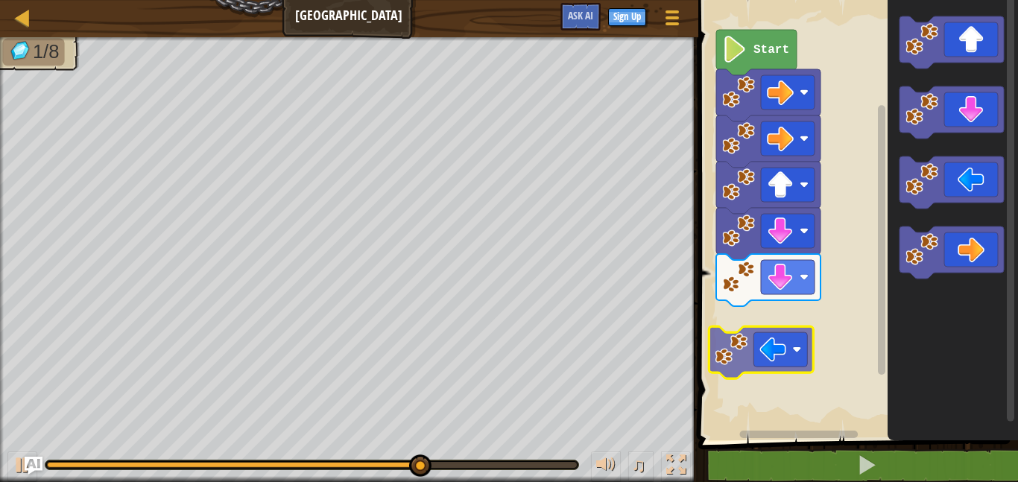
click at [777, 360] on div "Start" at bounding box center [856, 217] width 324 height 448
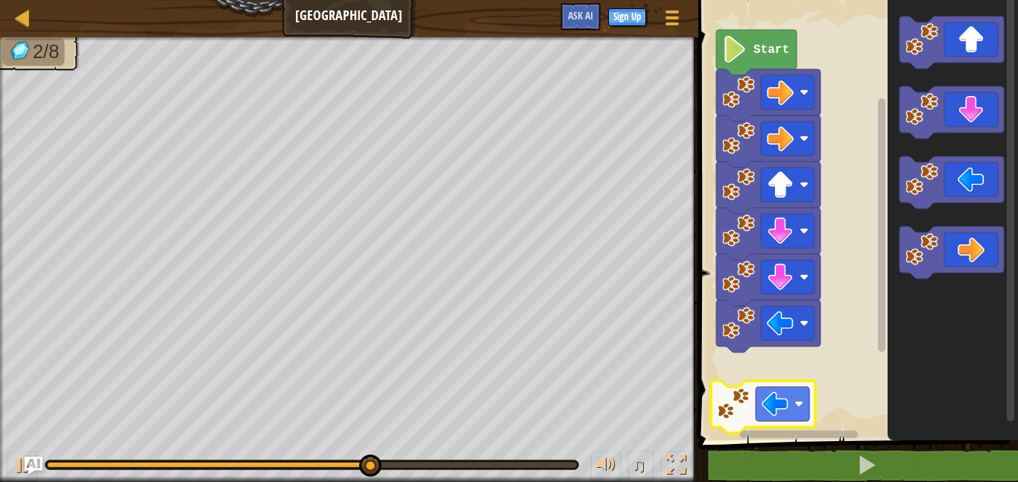
click at [803, 394] on div "Start" at bounding box center [856, 217] width 324 height 448
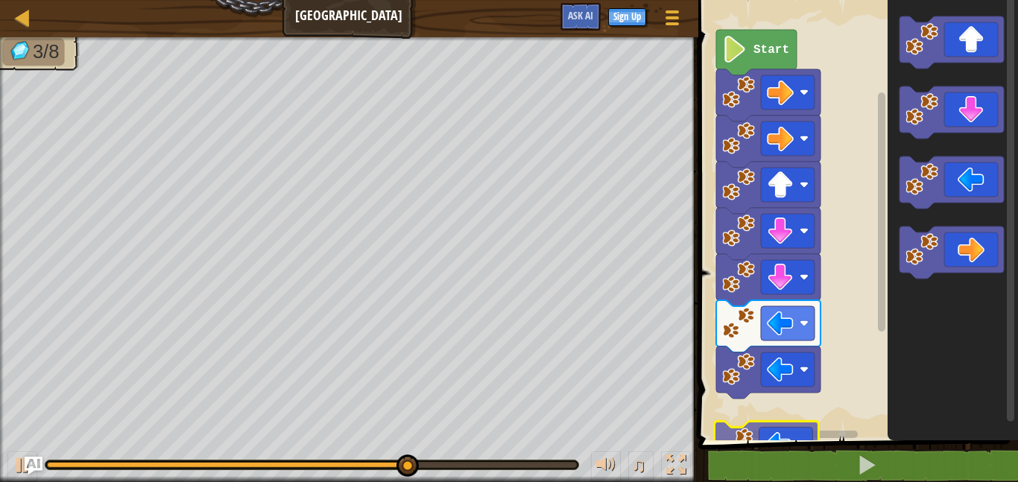
click at [798, 437] on div "Start" at bounding box center [856, 217] width 324 height 448
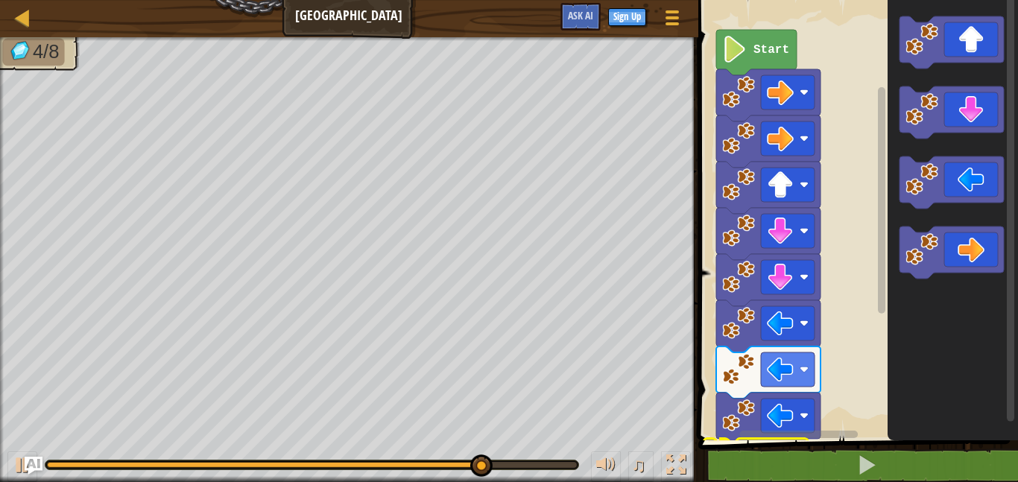
click at [757, 482] on div "1 ההההההההההההההההההההההההההההההההההההההההההההההההההההההההההההההההההההההההההההה…" at bounding box center [856, 247] width 324 height 481
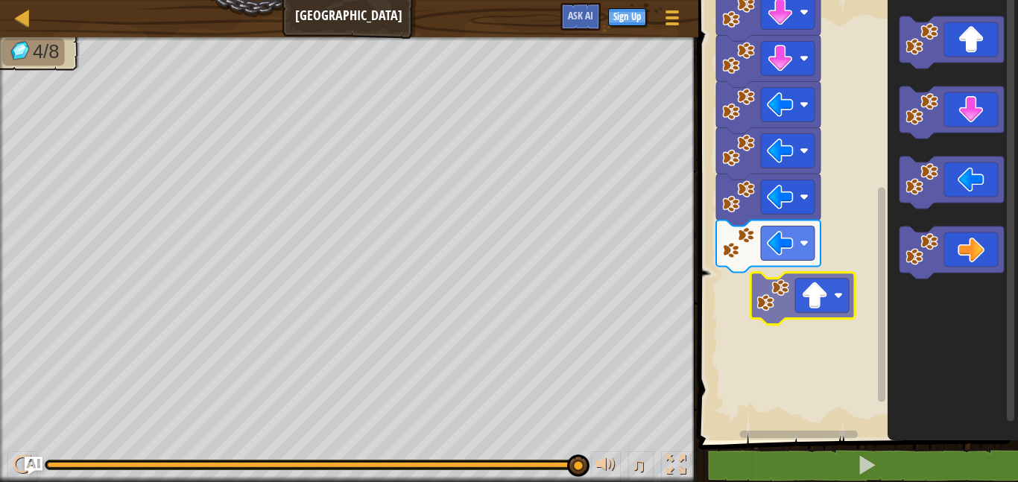
click at [783, 313] on div "Start" at bounding box center [856, 217] width 324 height 448
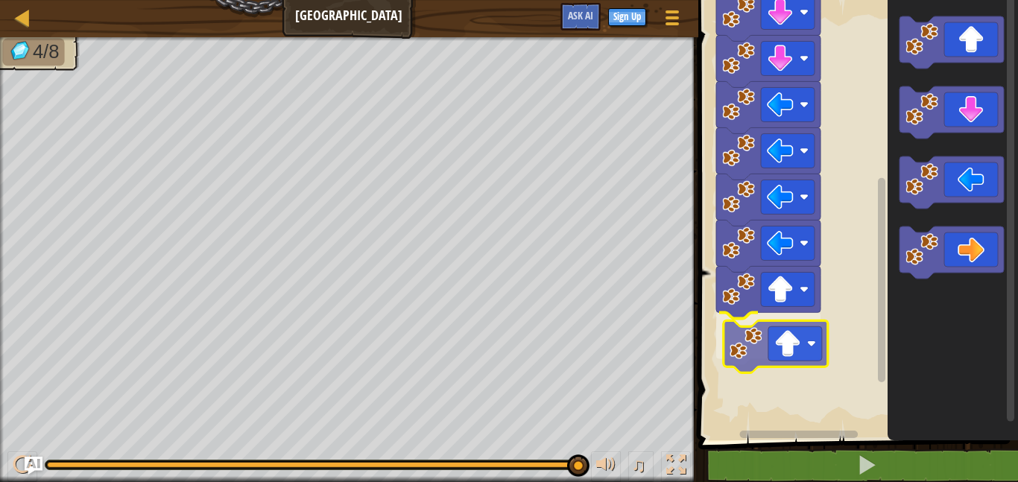
click at [764, 362] on div "Start" at bounding box center [856, 217] width 324 height 448
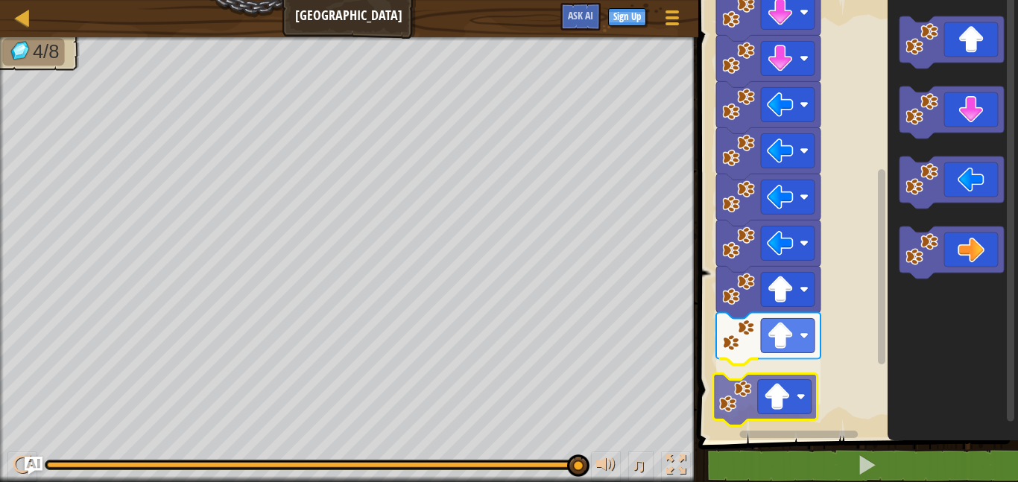
click at [759, 416] on div "Start" at bounding box center [856, 217] width 324 height 448
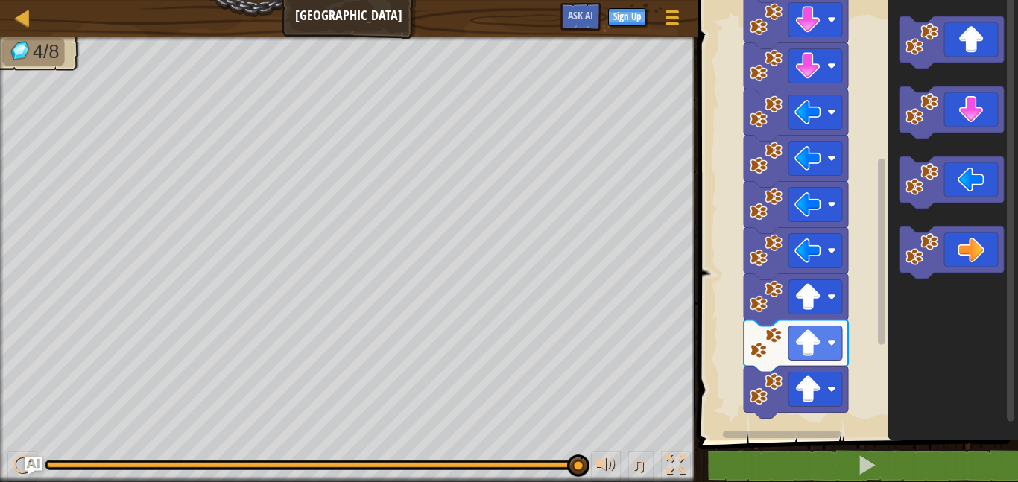
click at [741, 397] on rect "Blockly Workspace" at bounding box center [856, 217] width 324 height 448
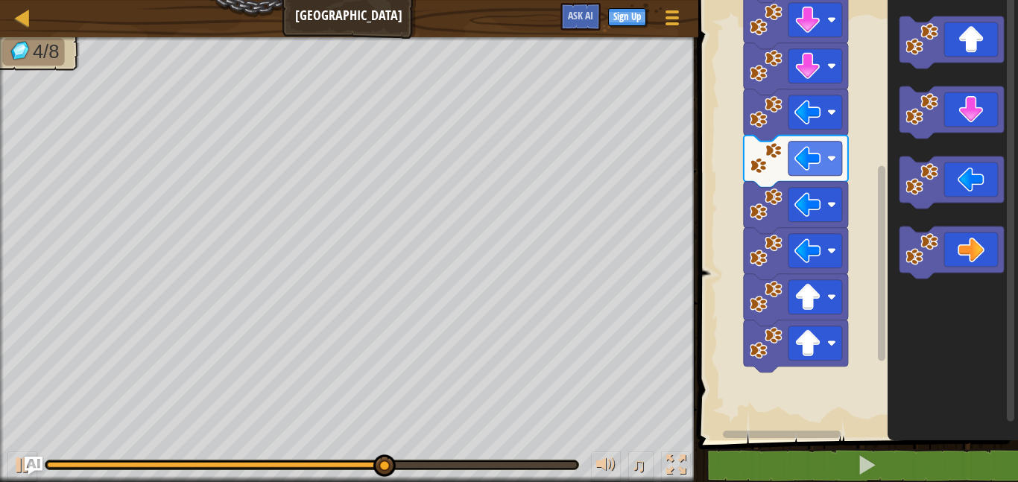
click at [823, 321] on div "Start" at bounding box center [856, 217] width 324 height 448
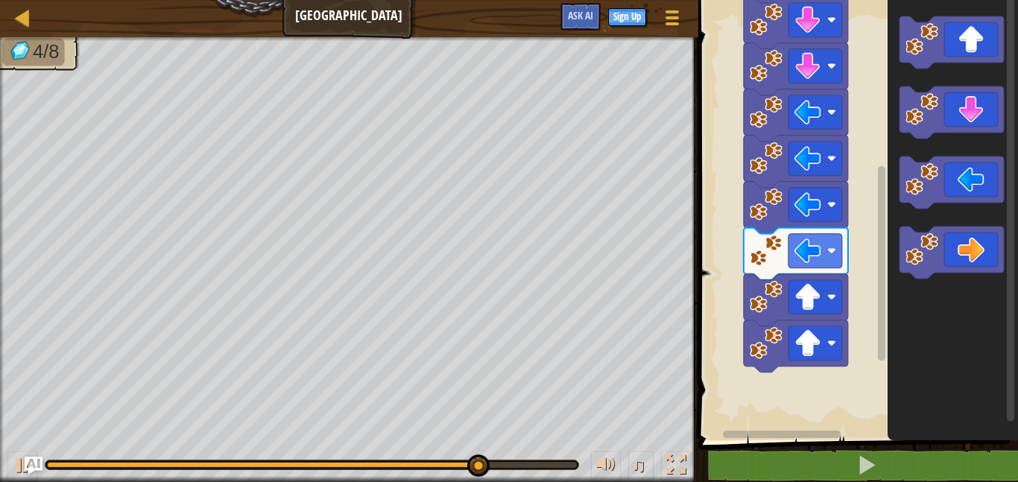
click at [952, 121] on g "Blockly Workspace" at bounding box center [952, 147] width 104 height 262
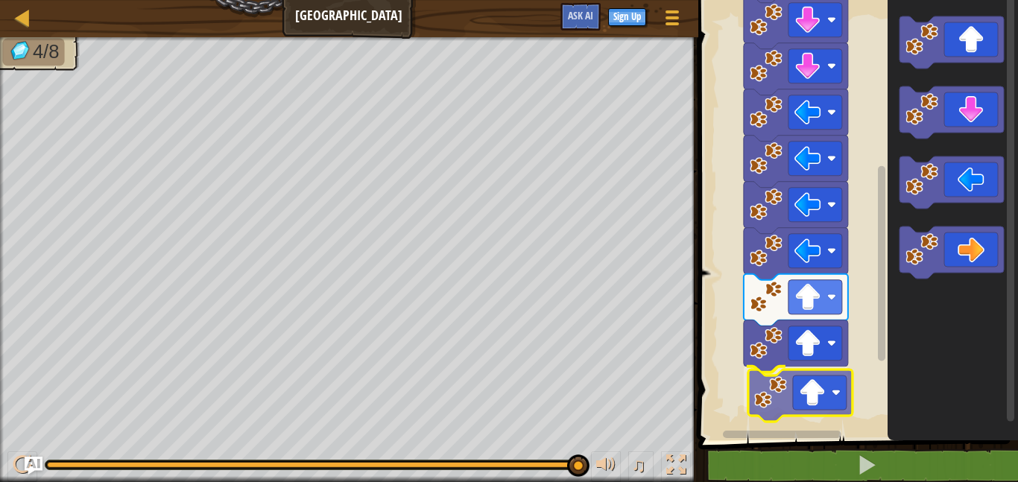
click at [809, 412] on div "Start" at bounding box center [856, 217] width 324 height 448
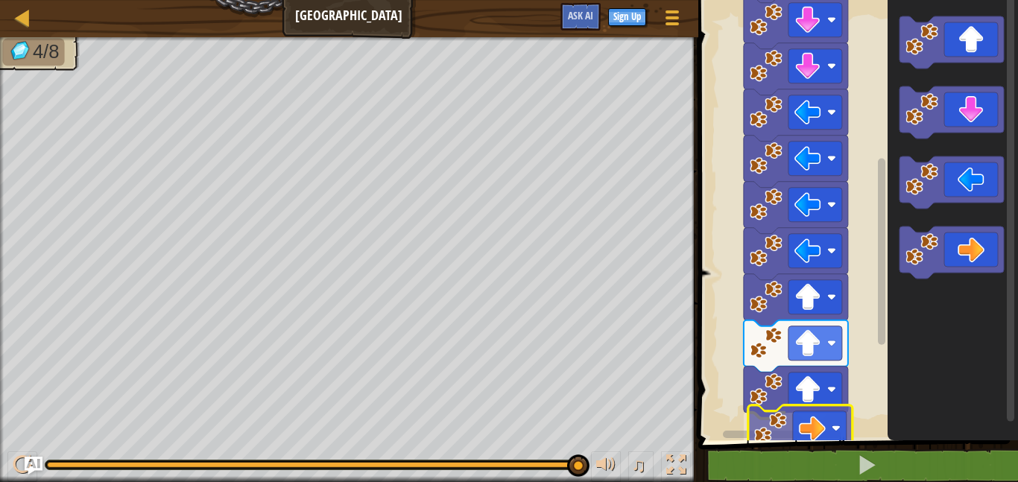
click at [759, 452] on div "1 ההההההההההההההההההההההההההההההההההההההההההההההההההההההההההההההההההההההההההההה…" at bounding box center [856, 247] width 324 height 481
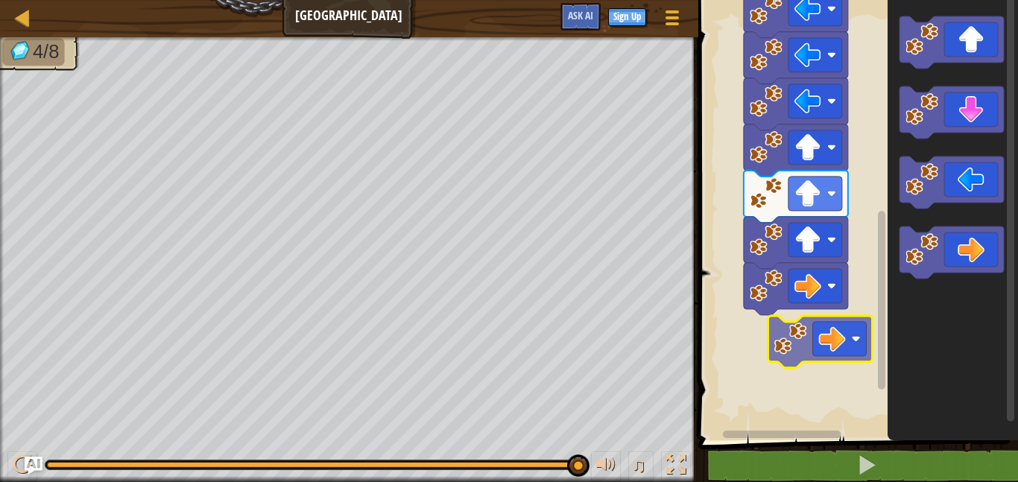
click at [833, 337] on div "Start" at bounding box center [856, 217] width 324 height 448
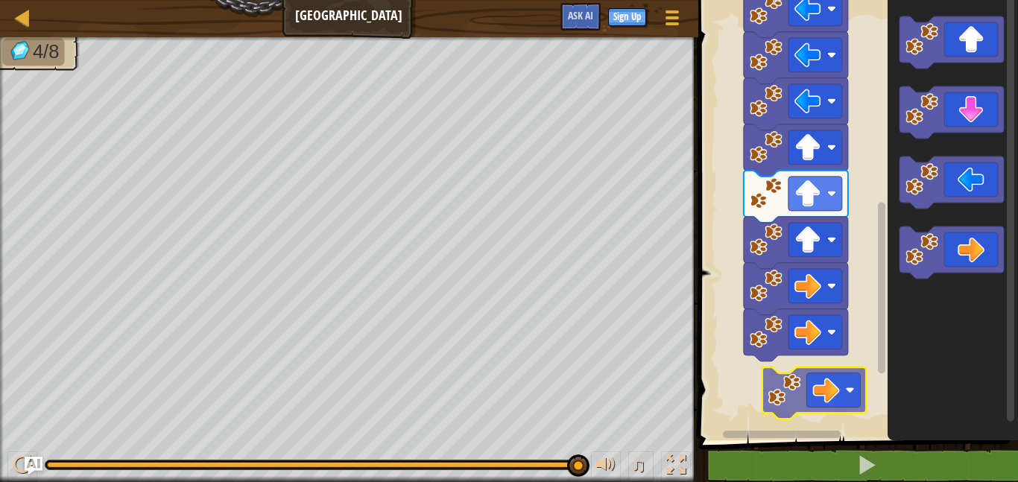
click at [804, 398] on div "Start" at bounding box center [856, 217] width 324 height 448
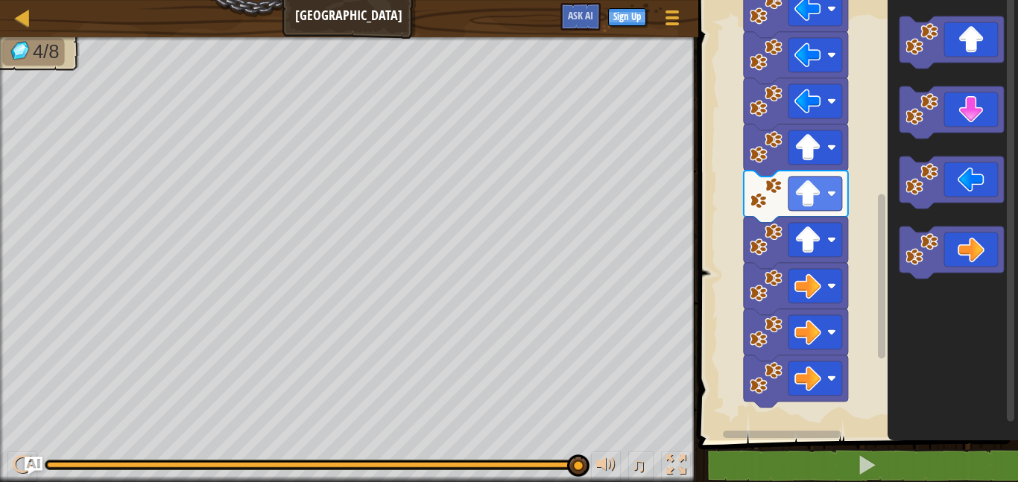
click at [853, 268] on div "Start" at bounding box center [856, 217] width 324 height 448
click at [778, 420] on div "Start" at bounding box center [856, 217] width 324 height 448
click at [811, 242] on image "Blockly Workspace" at bounding box center [807, 240] width 27 height 27
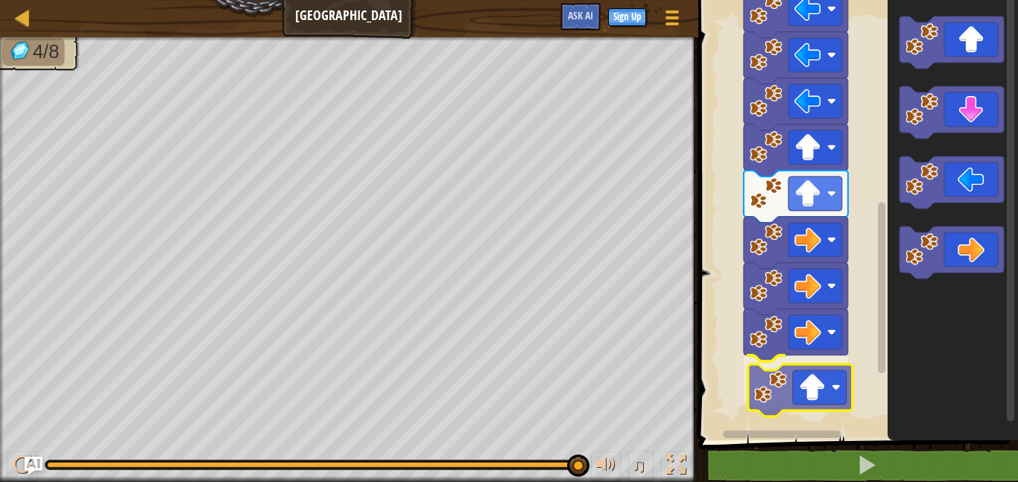
click at [815, 406] on div "Start" at bounding box center [856, 217] width 324 height 448
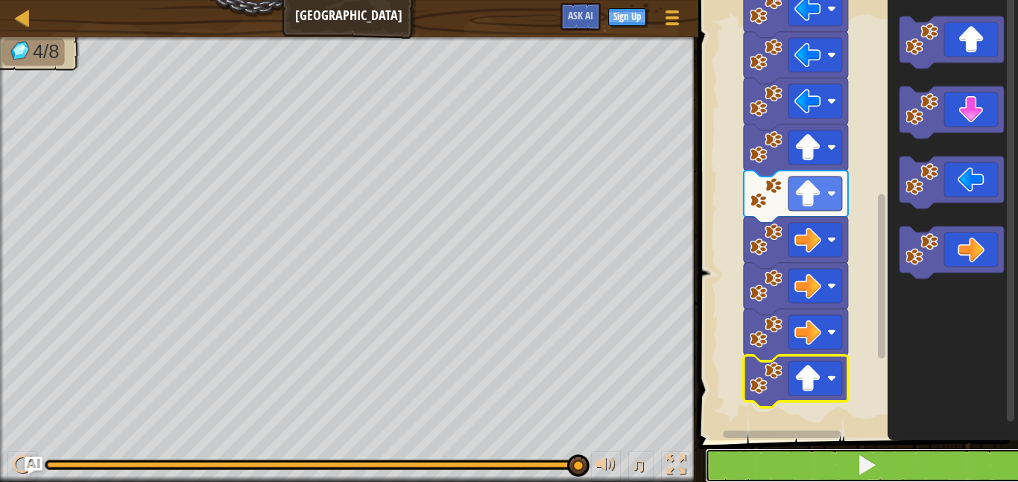
click at [806, 452] on button at bounding box center [867, 466] width 324 height 34
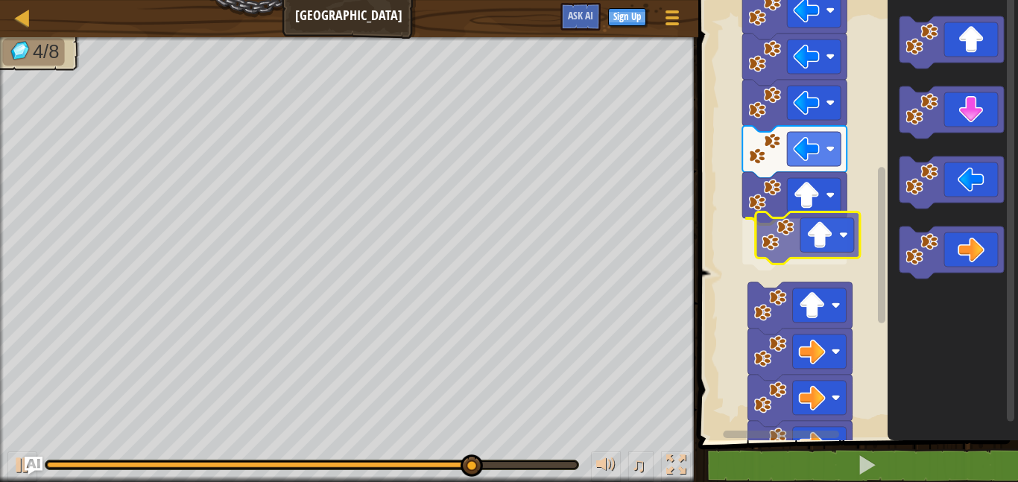
click at [823, 241] on div "Start" at bounding box center [856, 217] width 324 height 448
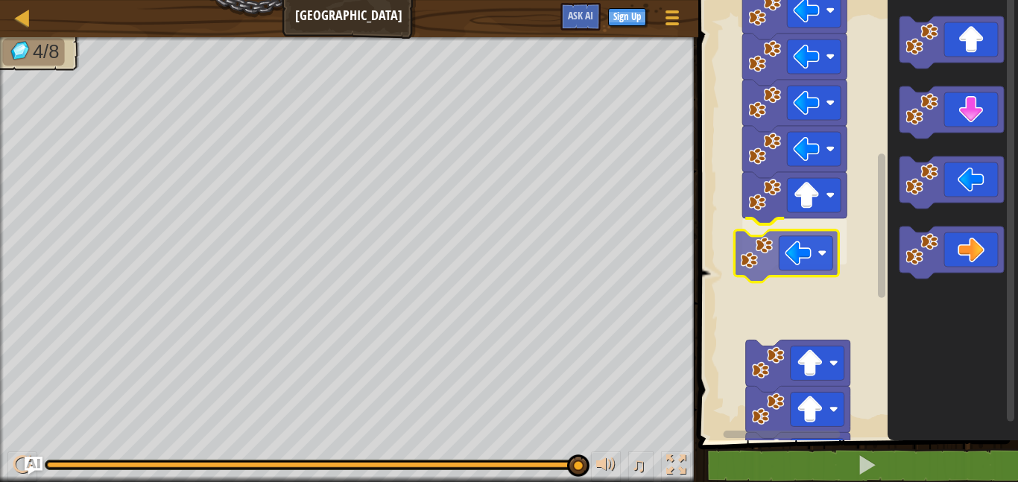
click at [782, 259] on div "Start" at bounding box center [856, 217] width 324 height 448
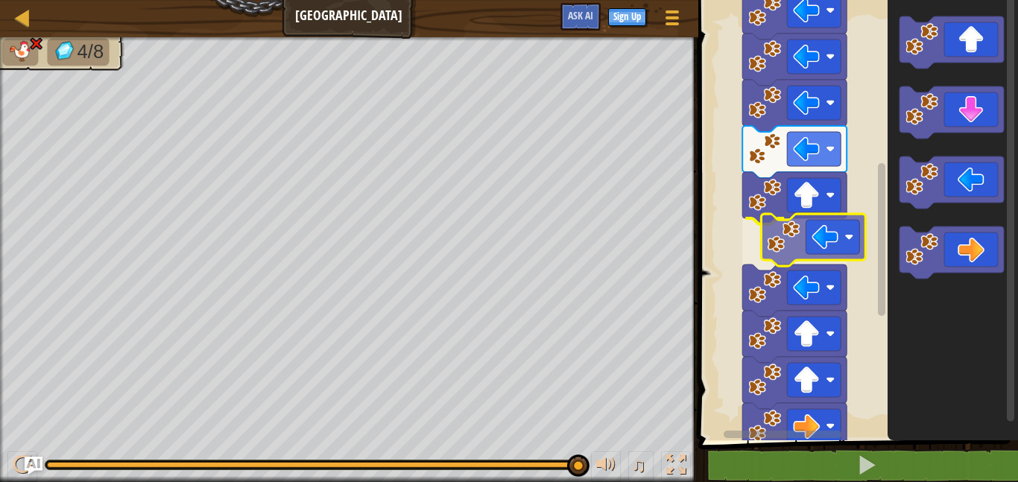
click at [796, 244] on div "Start" at bounding box center [856, 217] width 324 height 448
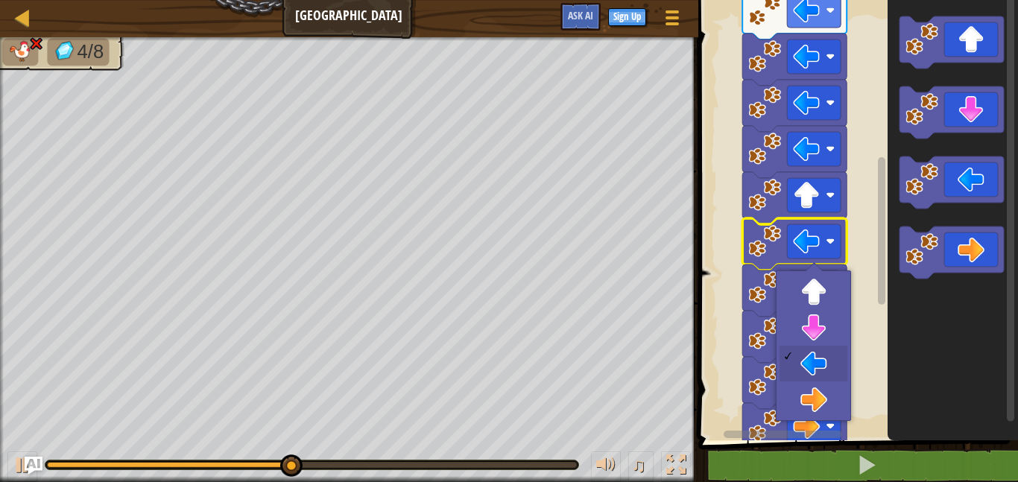
click at [873, 271] on rect "Blockly Workspace" at bounding box center [856, 217] width 324 height 448
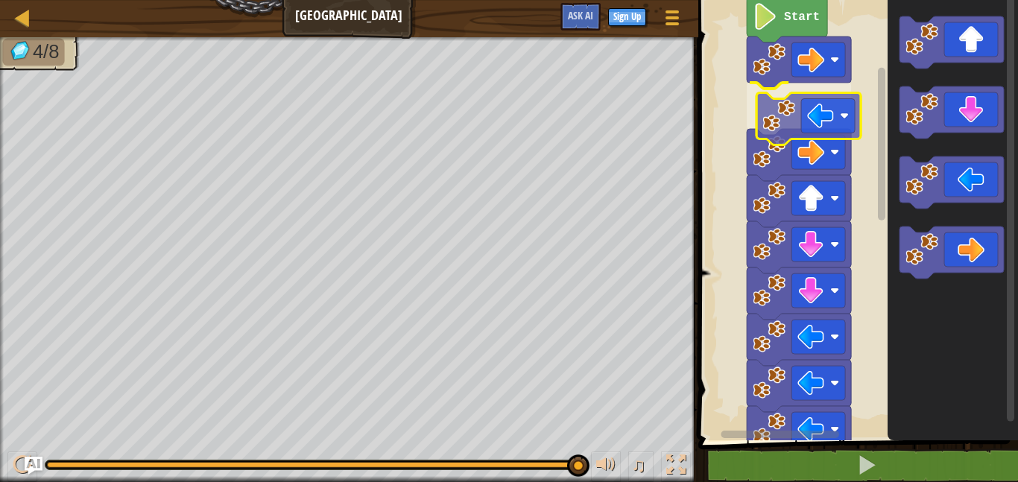
click at [807, 126] on div "Start" at bounding box center [856, 217] width 324 height 448
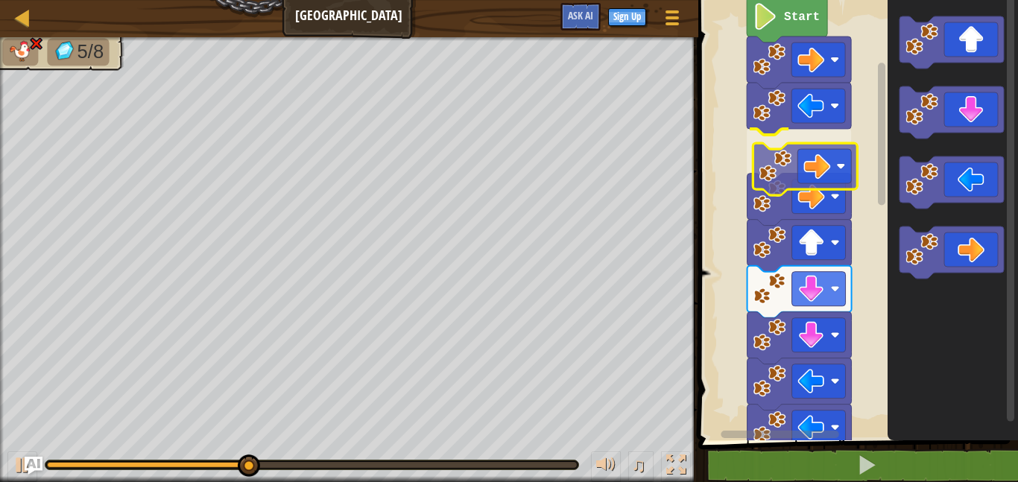
click at [773, 150] on div "Start" at bounding box center [856, 217] width 324 height 448
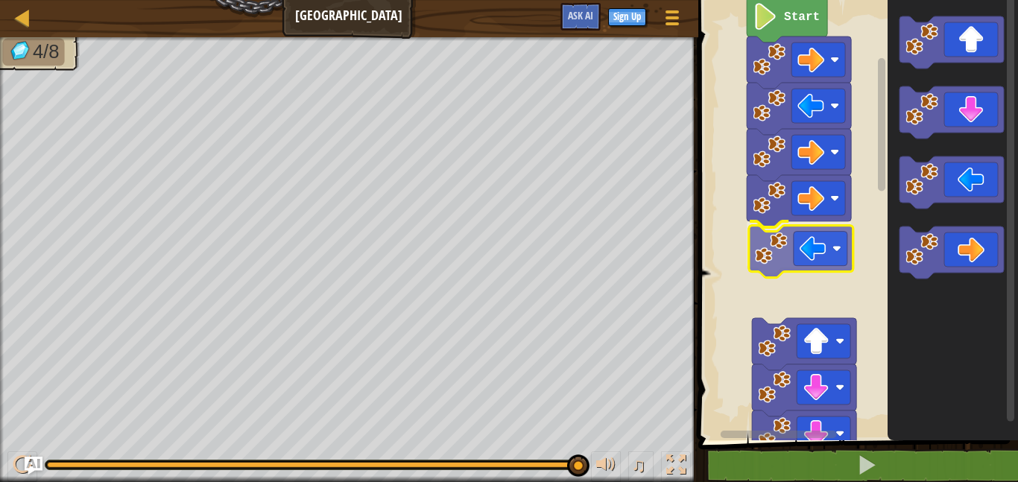
click at [770, 252] on div "Start" at bounding box center [856, 217] width 324 height 448
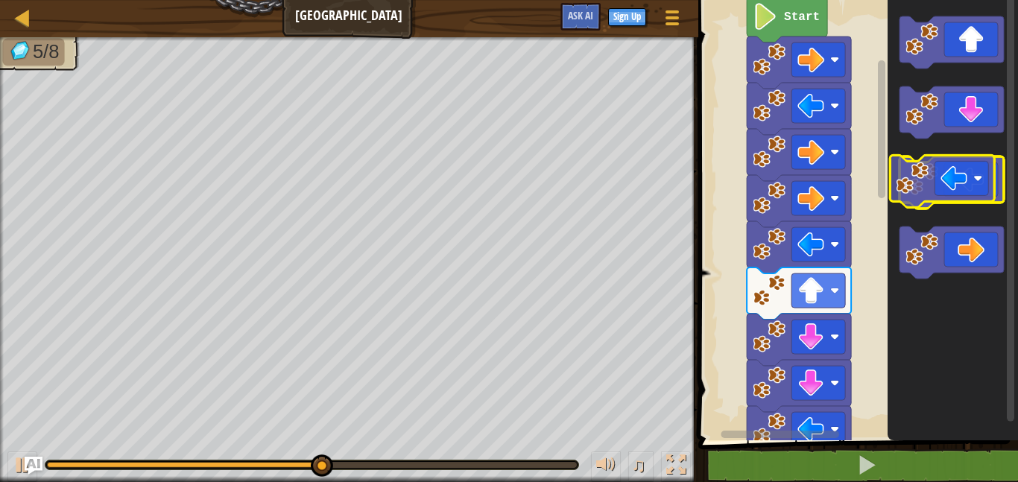
click at [945, 190] on icon "Blockly Workspace" at bounding box center [952, 183] width 104 height 52
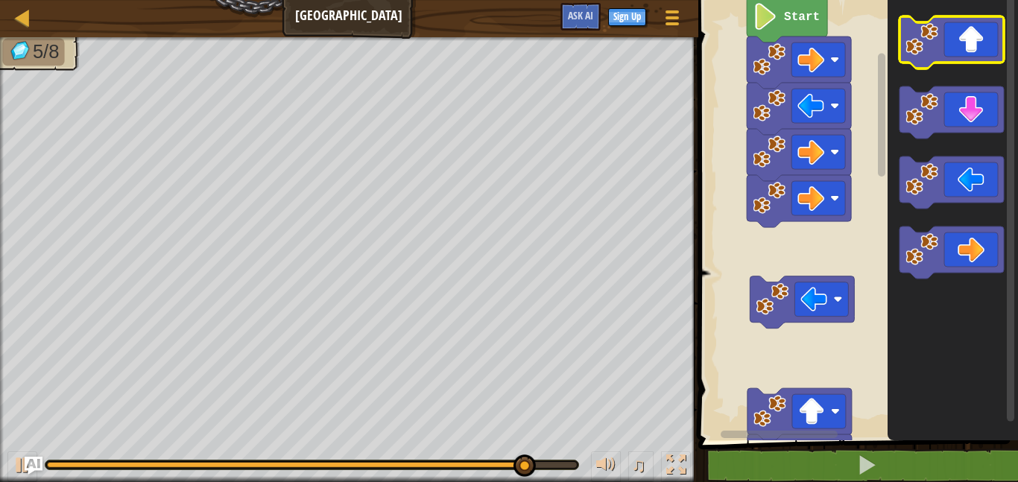
click at [962, 63] on rect "Blockly Workspace" at bounding box center [952, 42] width 104 height 52
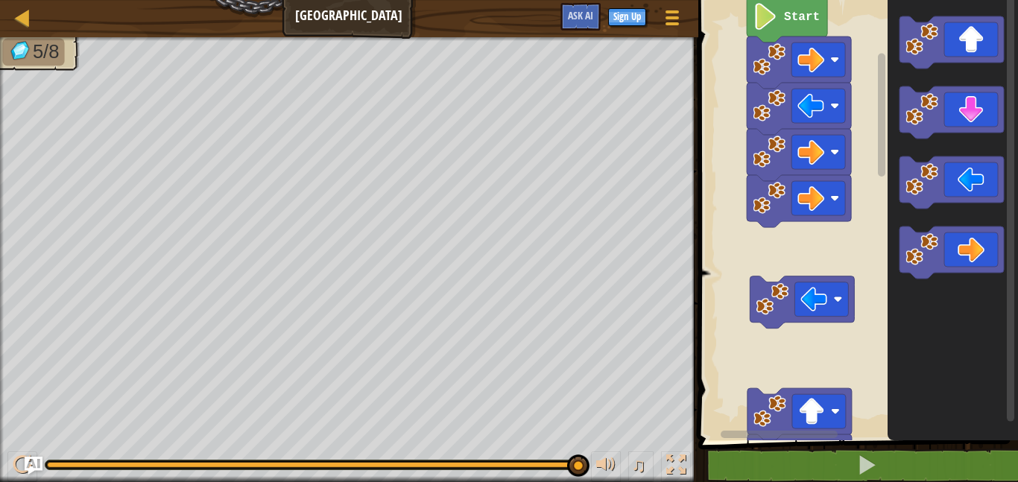
click at [826, 236] on div "Start" at bounding box center [856, 217] width 324 height 448
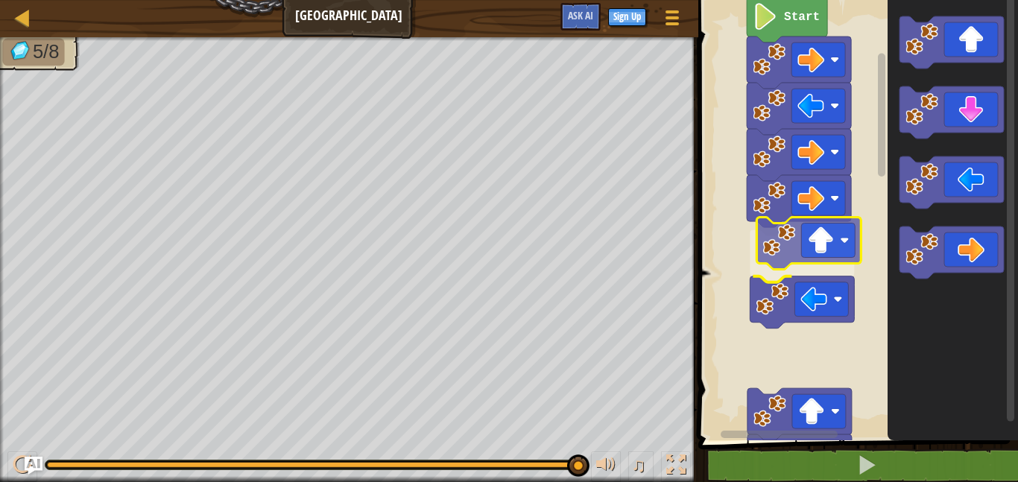
click at [795, 239] on div "Start" at bounding box center [856, 217] width 324 height 448
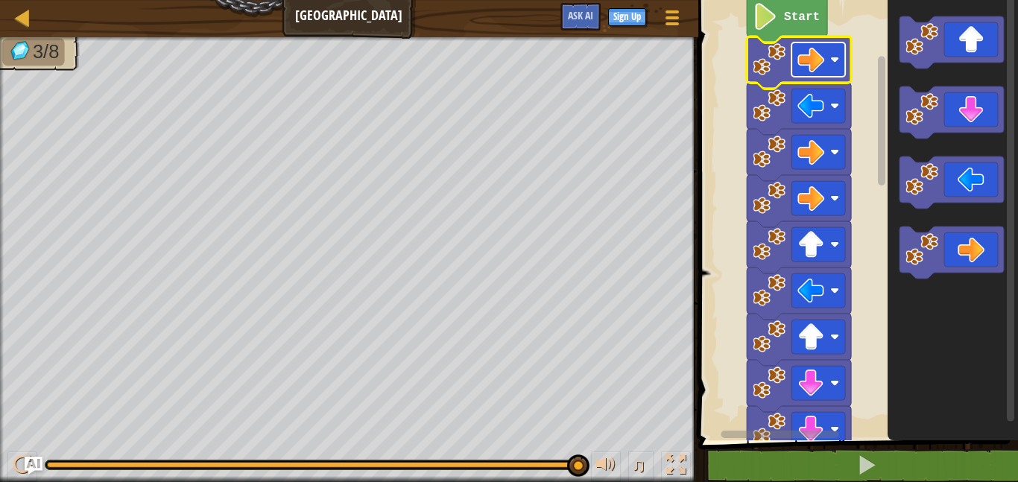
click at [809, 54] on image "Blockly Workspace" at bounding box center [811, 59] width 27 height 27
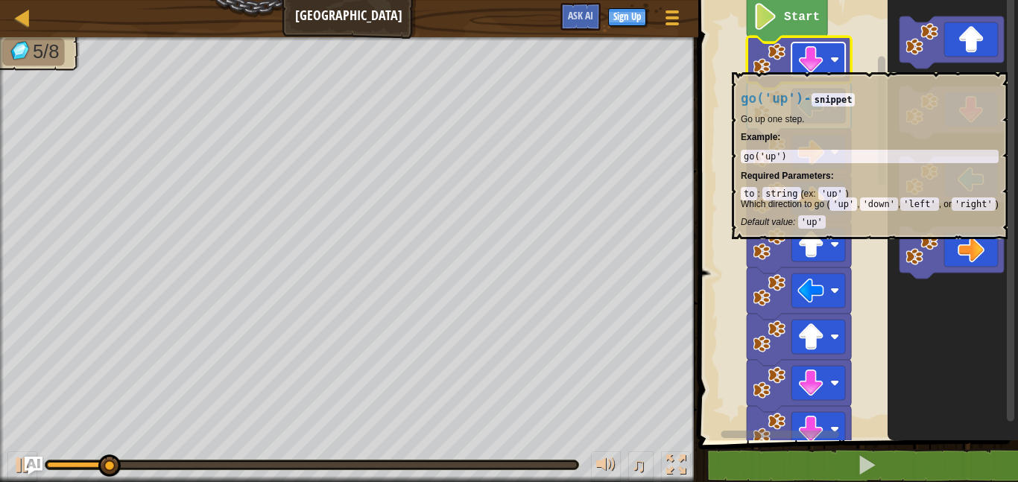
click at [836, 65] on rect "Blockly Workspace" at bounding box center [819, 59] width 54 height 34
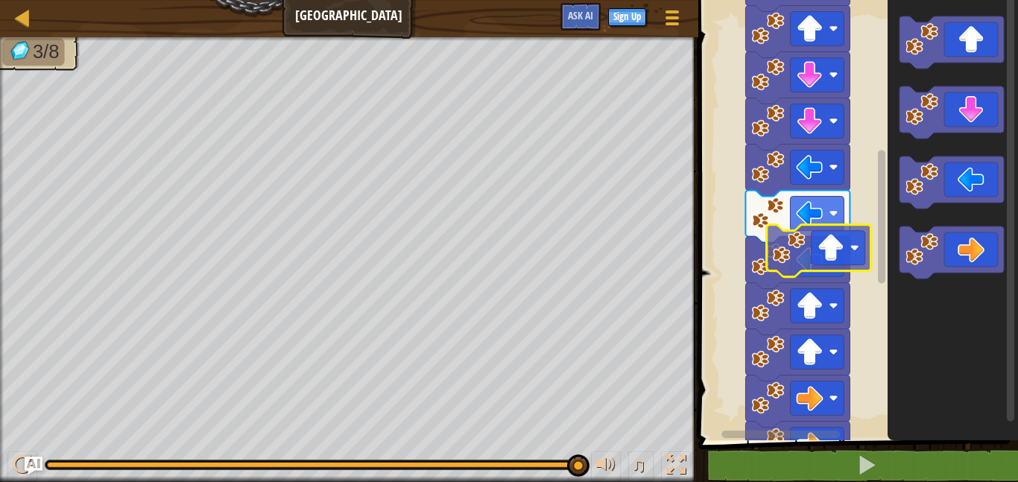
click at [815, 254] on div "Start" at bounding box center [856, 217] width 324 height 448
